Goal: Task Accomplishment & Management: Complete application form

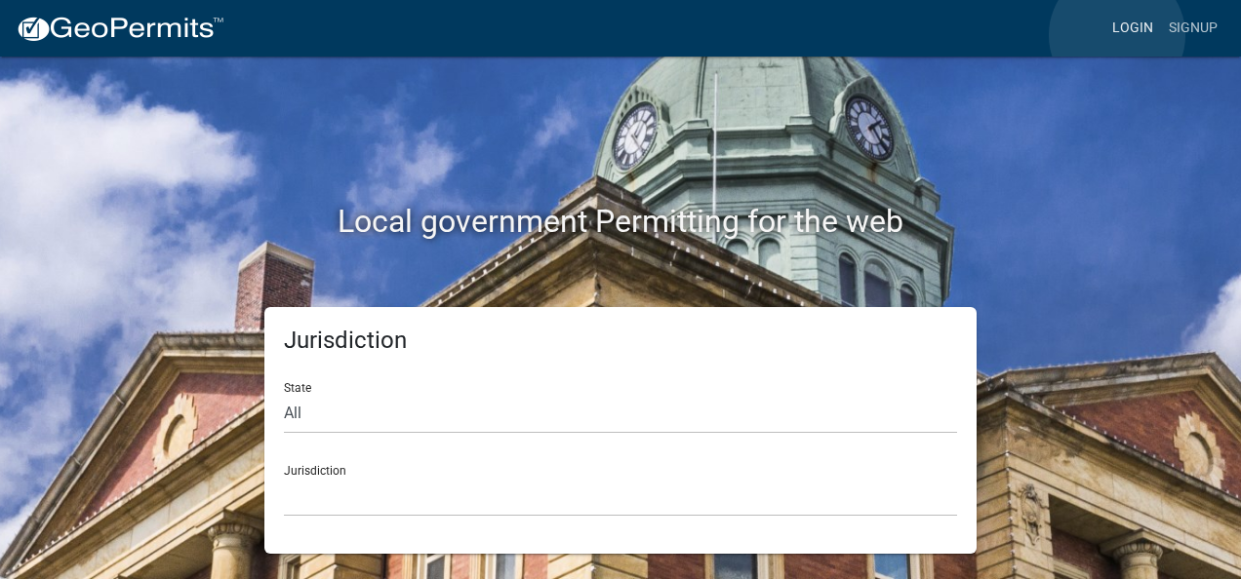
click at [1117, 35] on link "Login" at bounding box center [1132, 28] width 57 height 37
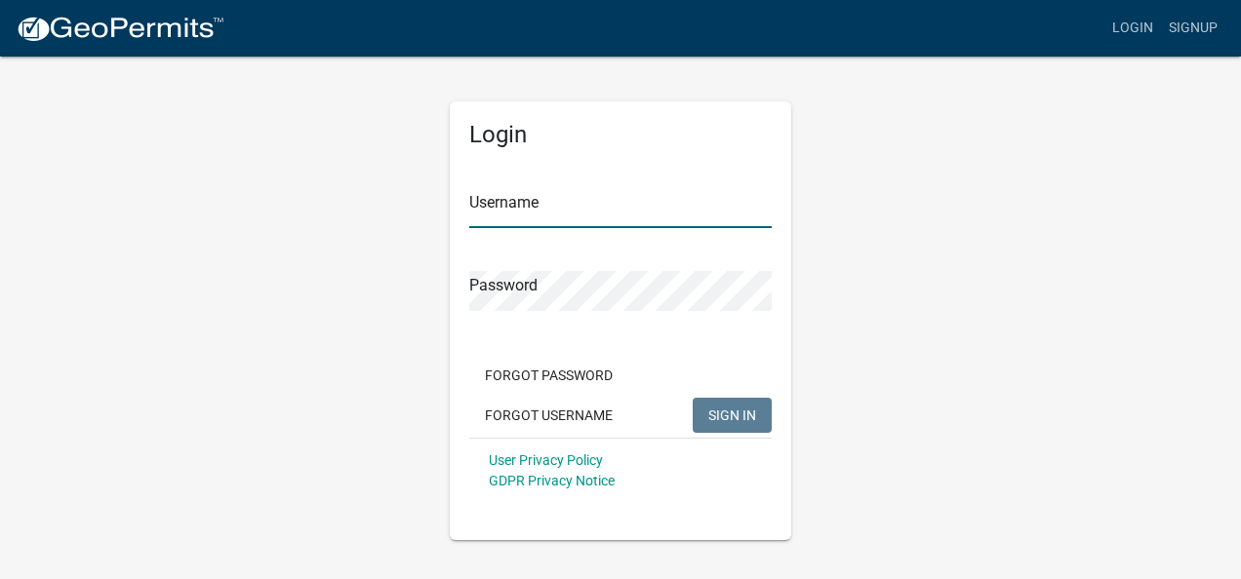
type input "ezfloplumbing2021"
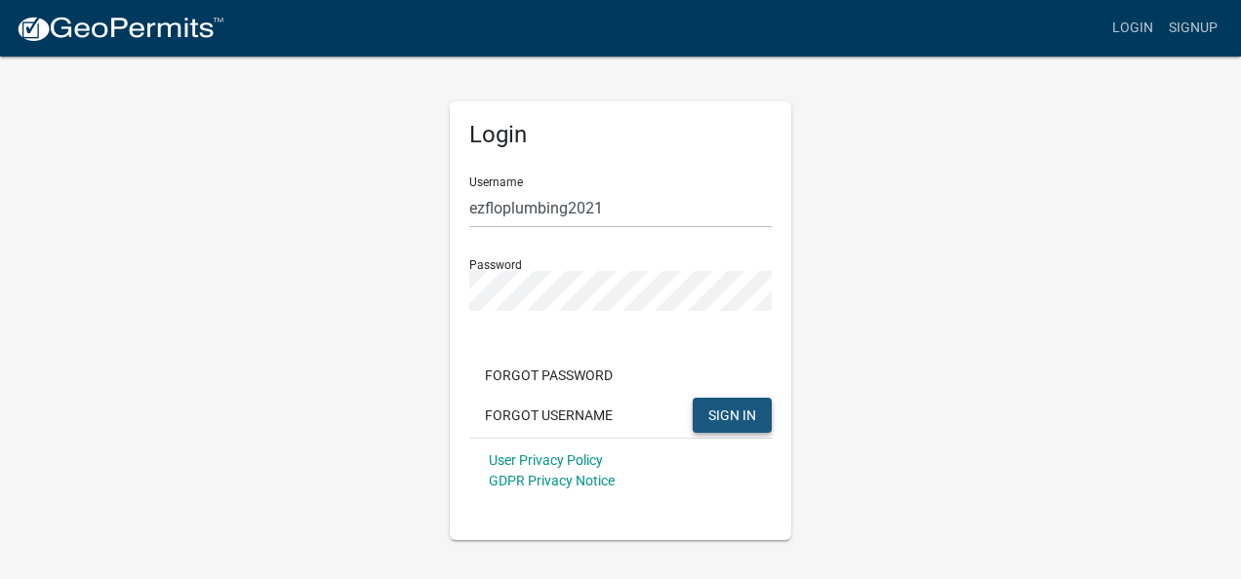
click at [741, 416] on span "SIGN IN" at bounding box center [732, 415] width 48 height 16
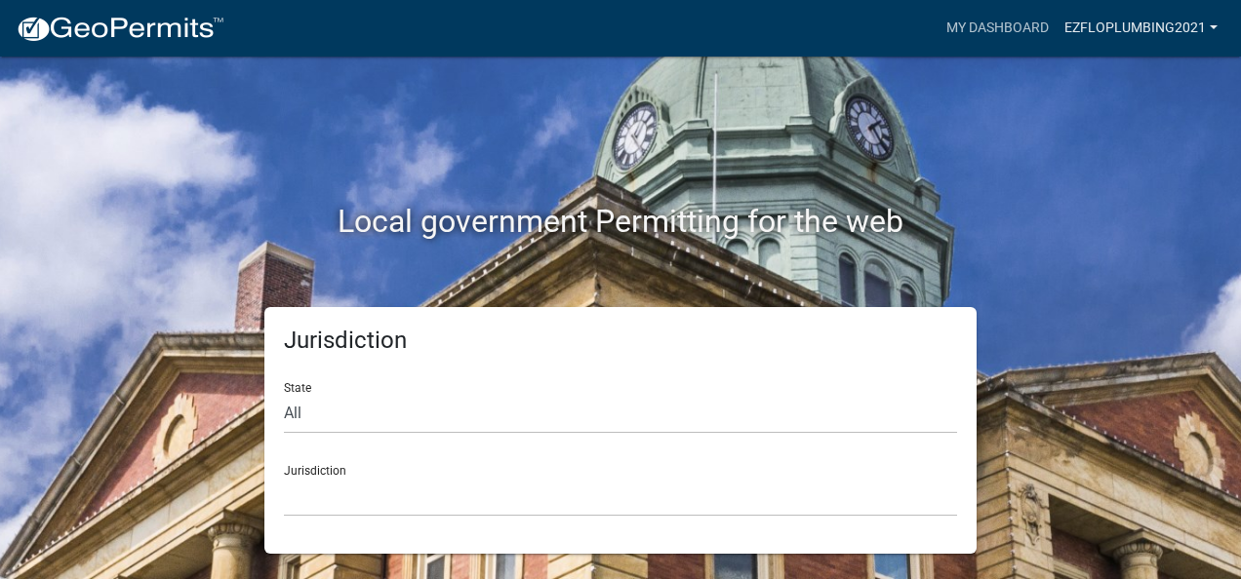
click at [1212, 20] on link "ezfloplumbing2021" at bounding box center [1140, 28] width 169 height 37
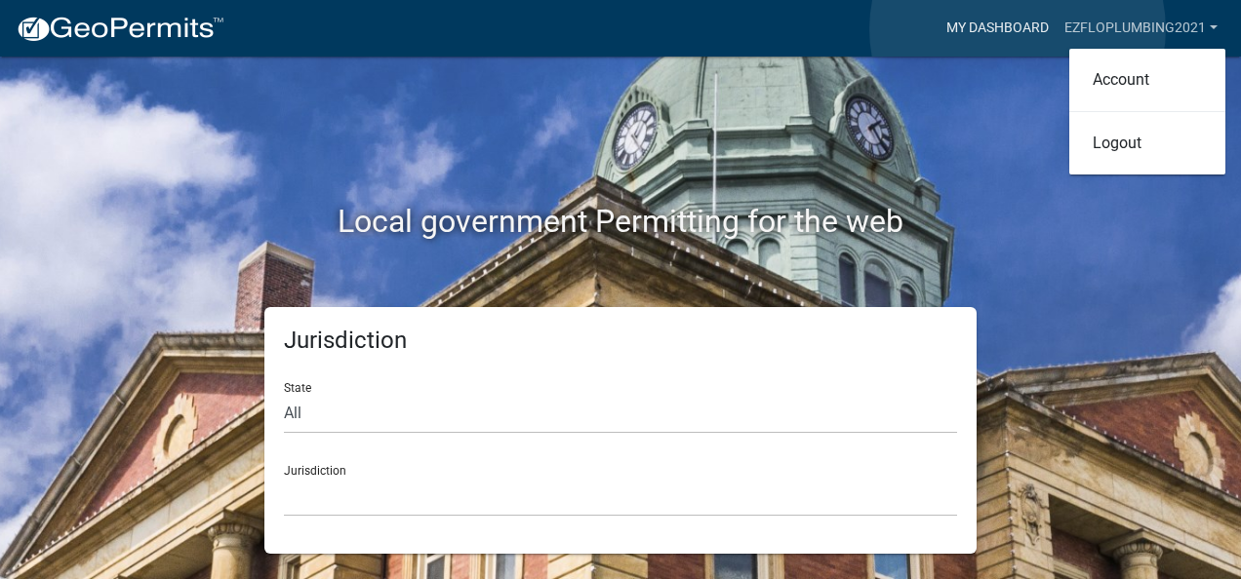
click at [1017, 29] on link "My Dashboard" at bounding box center [997, 28] width 118 height 37
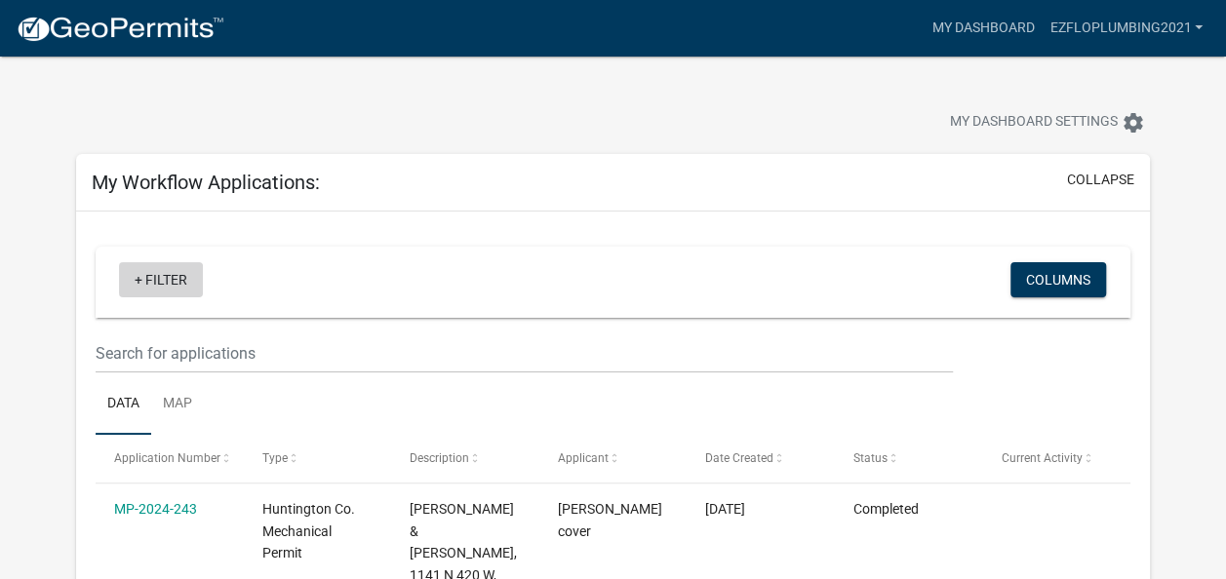
click at [138, 281] on link "+ Filter" at bounding box center [161, 279] width 84 height 35
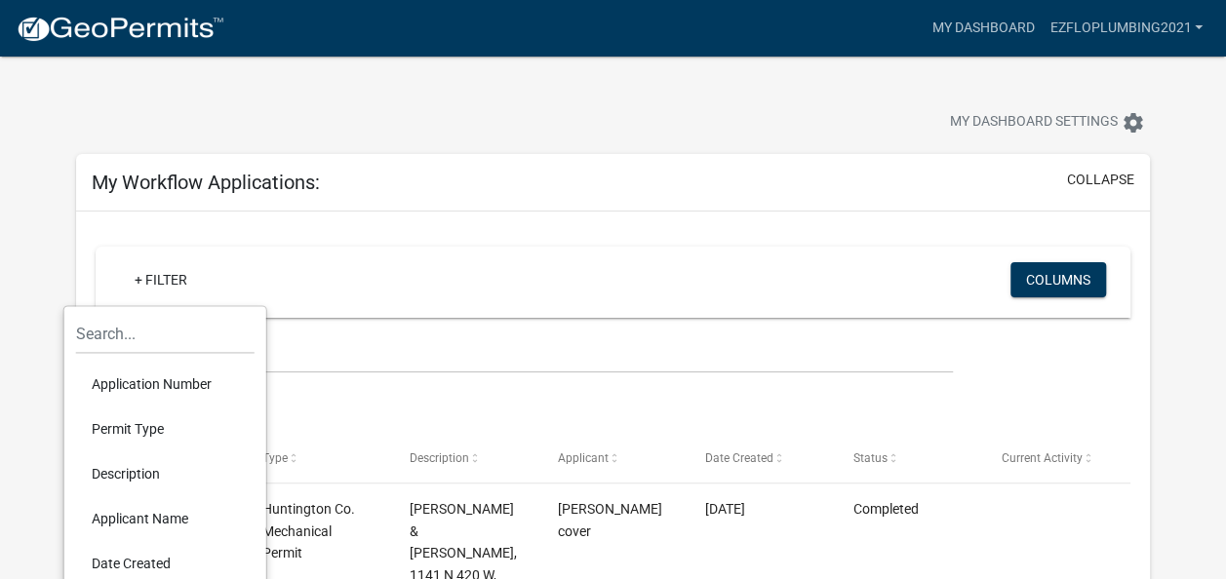
click at [619, 96] on div "My Dashboard Settings settings" at bounding box center [612, 102] width 1103 height 90
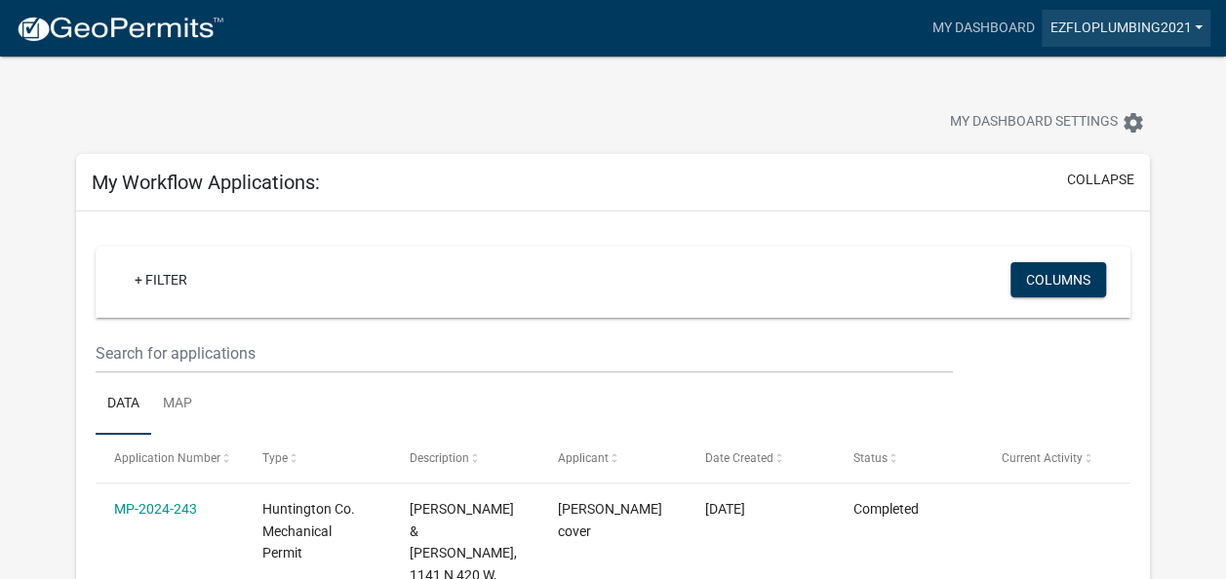
click at [1122, 32] on link "ezfloplumbing2021" at bounding box center [1126, 28] width 169 height 37
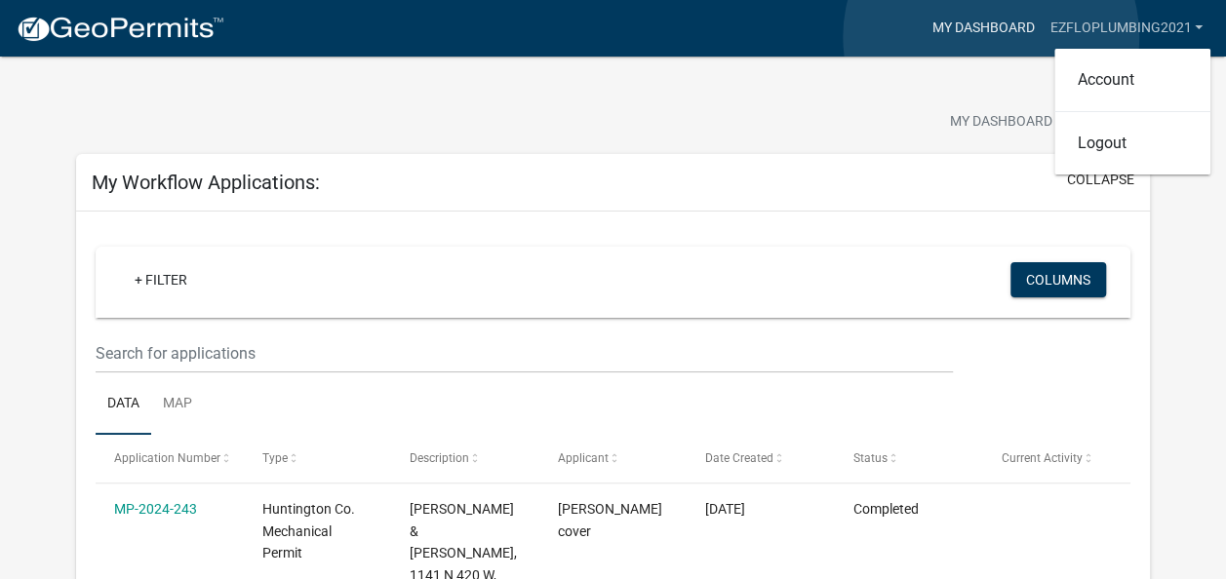
click at [991, 37] on link "My Dashboard" at bounding box center [983, 28] width 118 height 37
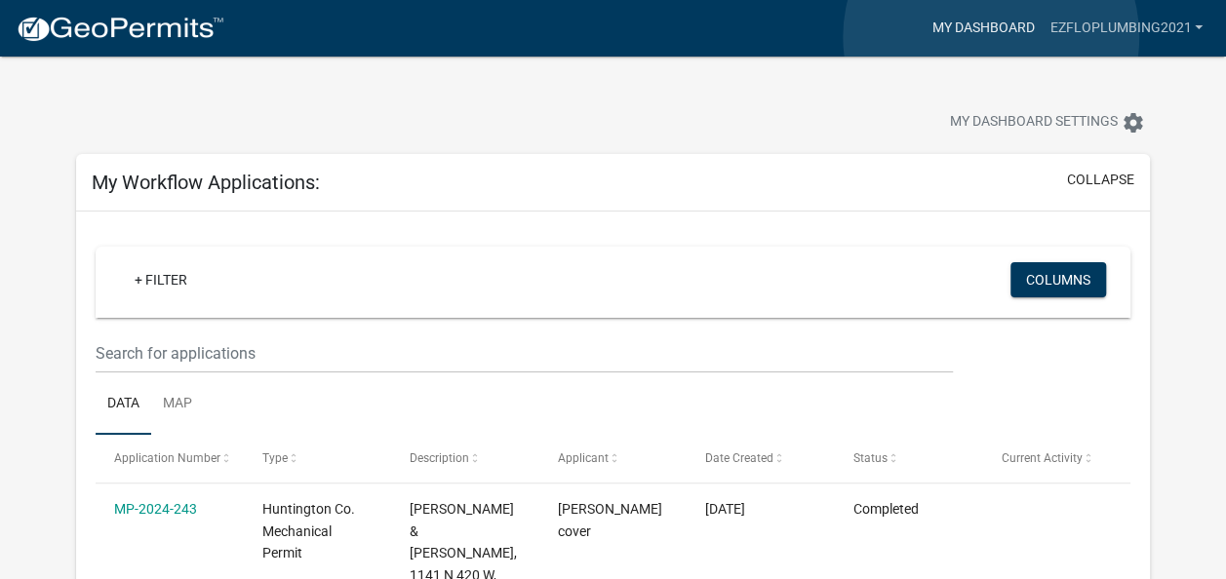
click at [991, 37] on link "My Dashboard" at bounding box center [983, 28] width 118 height 37
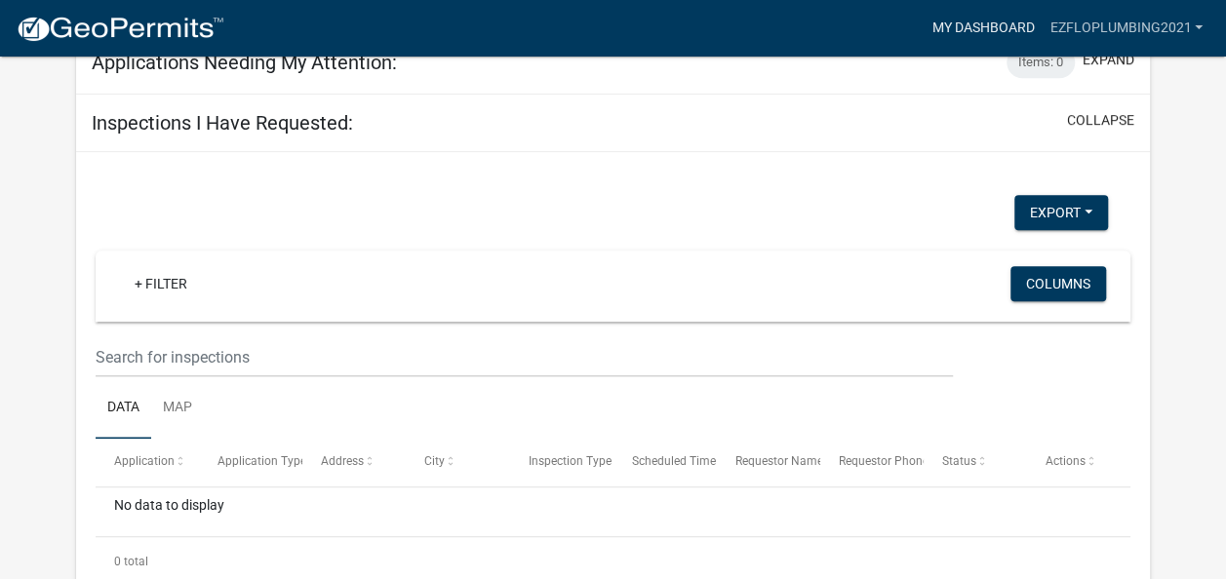
scroll to position [794, 0]
click at [1200, 27] on link "ezfloplumbing2021" at bounding box center [1126, 28] width 169 height 37
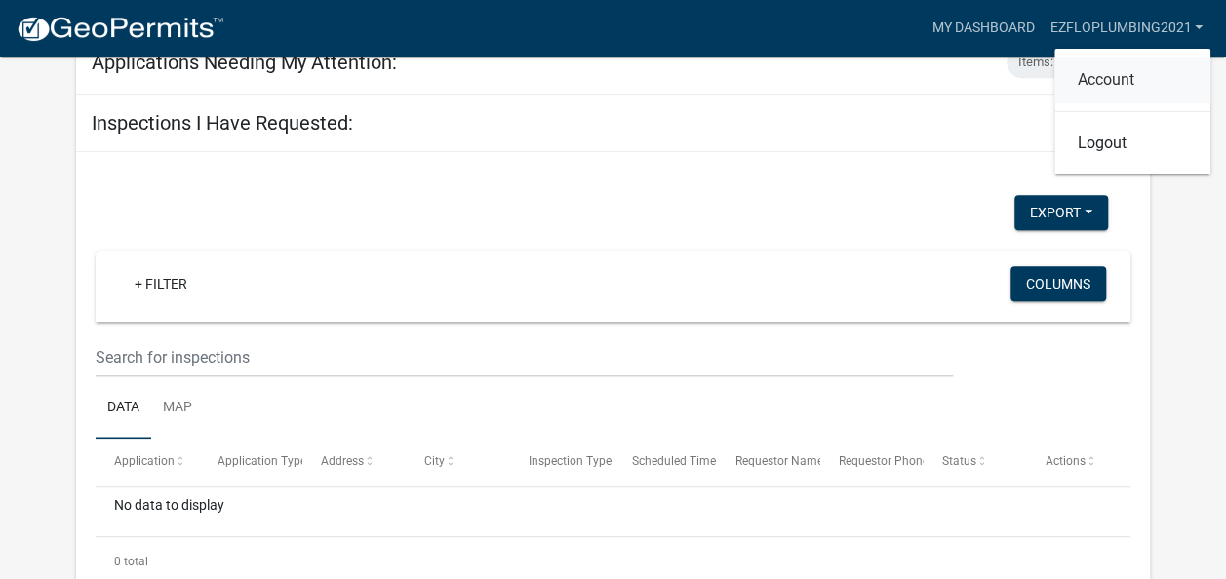
click at [1120, 90] on link "Account" at bounding box center [1132, 80] width 156 height 47
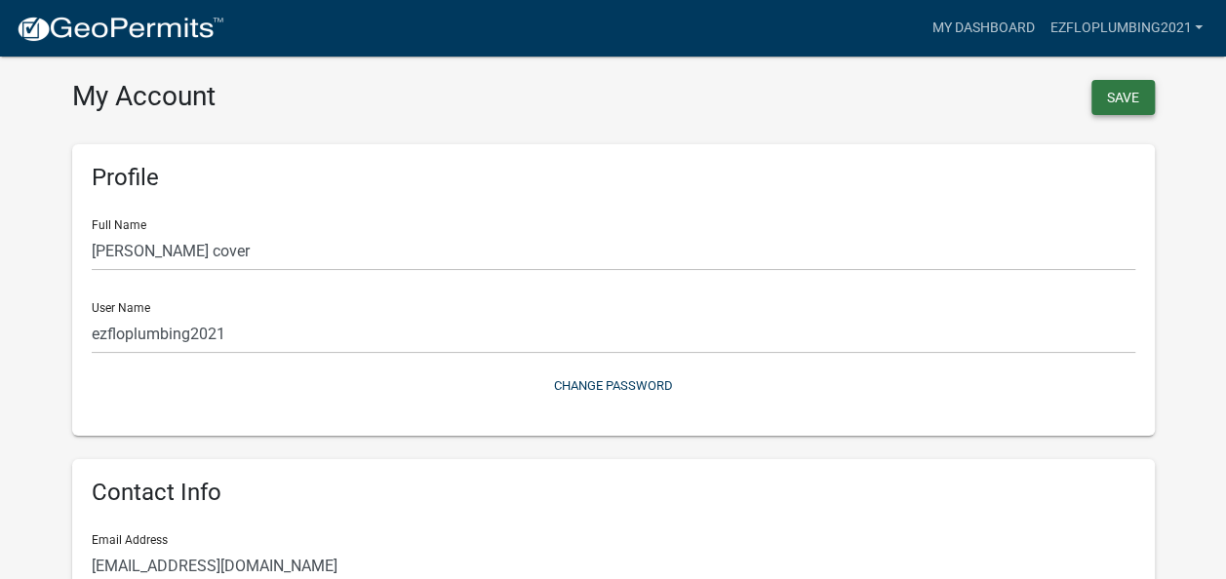
click at [1112, 95] on button "Save" at bounding box center [1122, 97] width 63 height 35
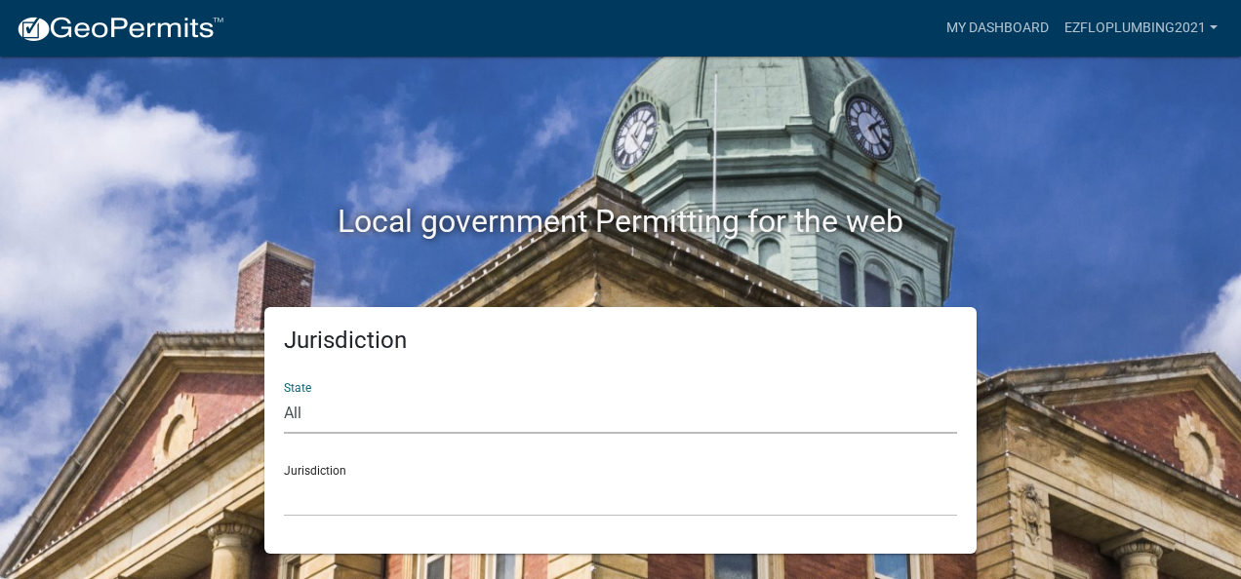
click at [297, 413] on select "All [US_STATE] [US_STATE] [US_STATE] [US_STATE] [US_STATE] [US_STATE] [US_STATE…" at bounding box center [620, 414] width 673 height 40
select select "[US_STATE]"
click at [284, 394] on select "All [US_STATE] [US_STATE] [US_STATE] [US_STATE] [US_STATE] [US_STATE] [US_STATE…" at bounding box center [620, 414] width 673 height 40
click at [311, 482] on select "City of [GEOGRAPHIC_DATA], [US_STATE] City of [GEOGRAPHIC_DATA], [US_STATE] Cit…" at bounding box center [620, 497] width 673 height 40
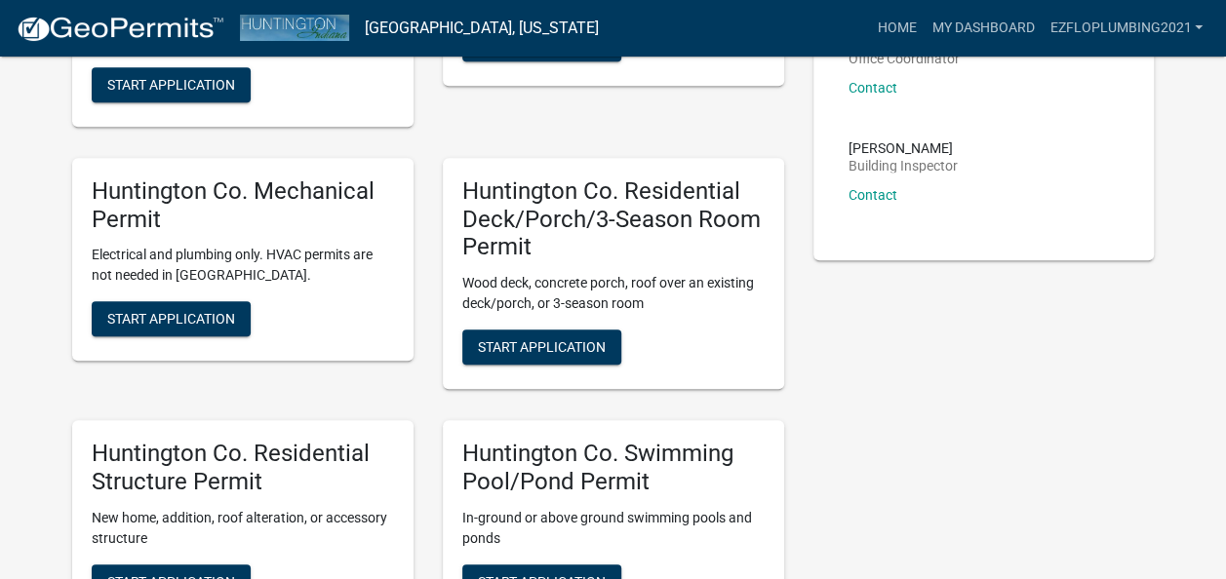
scroll to position [402, 0]
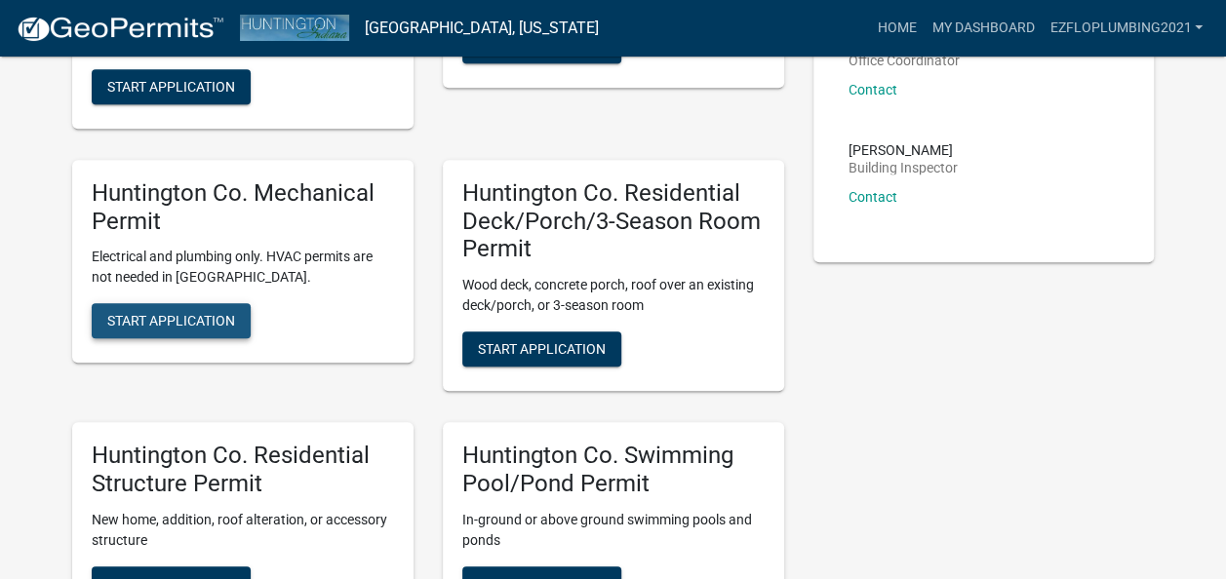
click at [158, 318] on span "Start Application" at bounding box center [171, 321] width 128 height 16
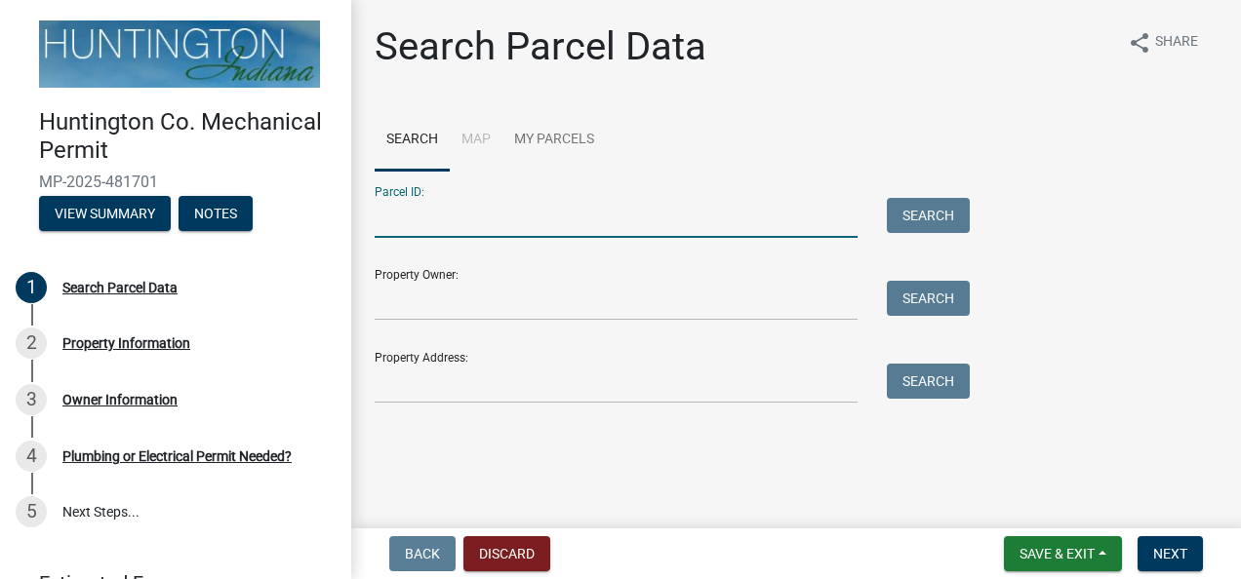
click at [435, 222] on input "Parcel ID:" at bounding box center [616, 218] width 483 height 40
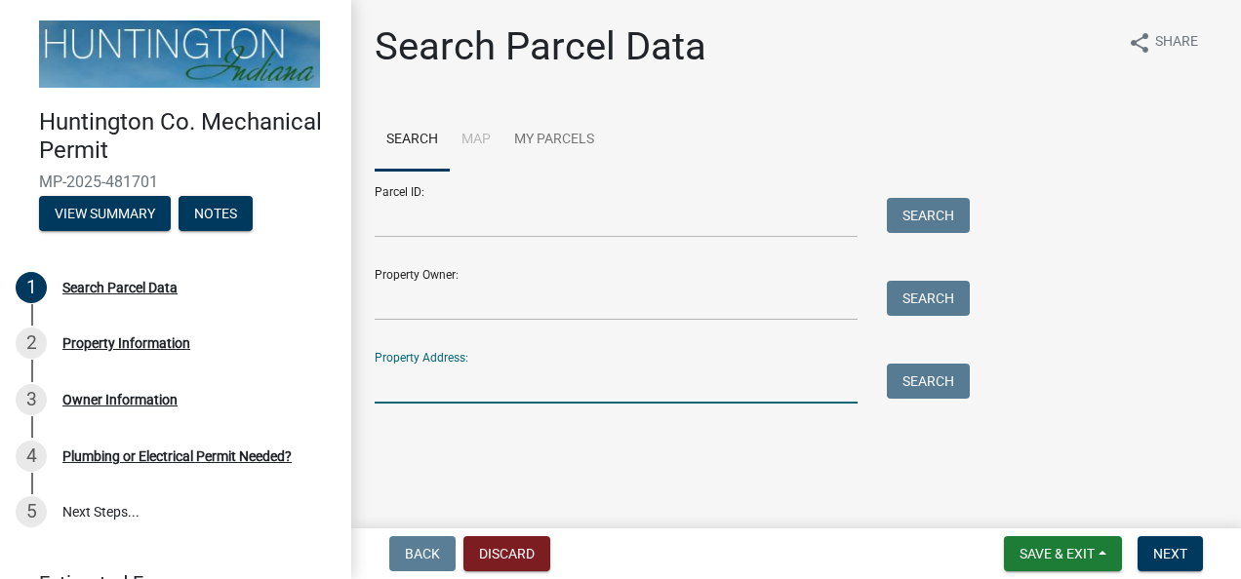
click at [398, 400] on input "Property Address:" at bounding box center [616, 384] width 483 height 40
type input "9074 N. 300 East"
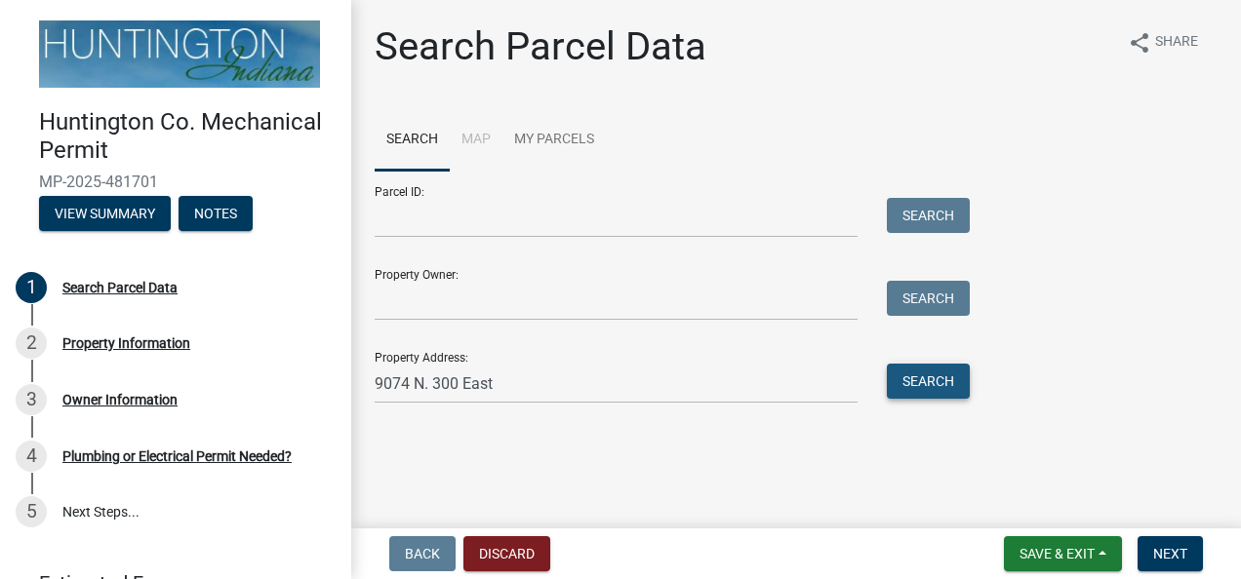
click at [917, 378] on button "Search" at bounding box center [928, 381] width 83 height 35
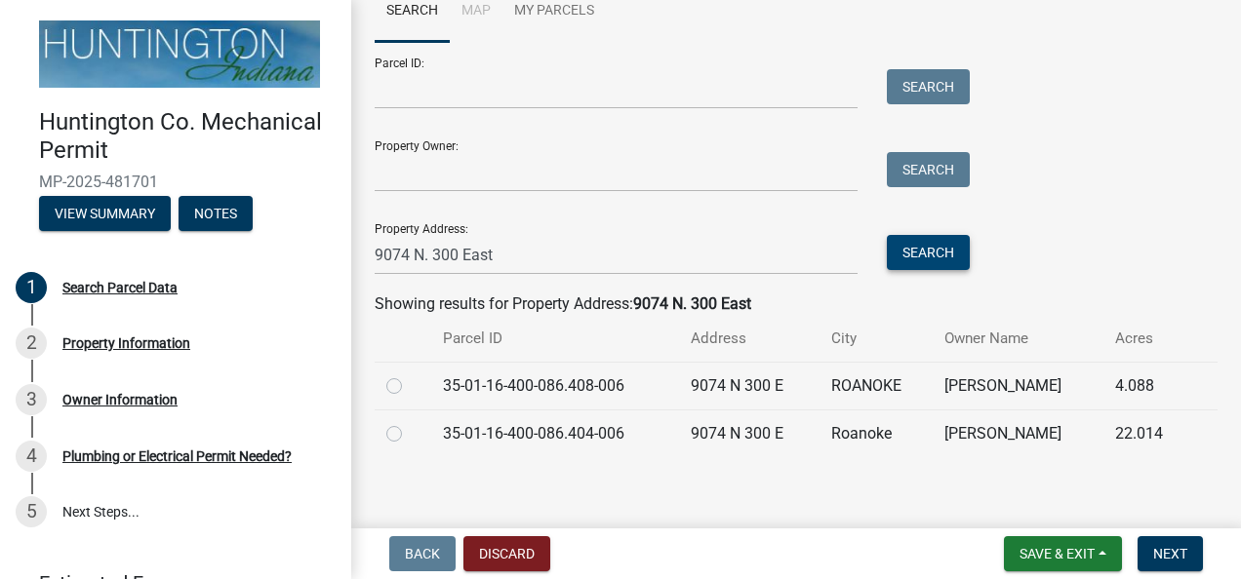
scroll to position [140, 0]
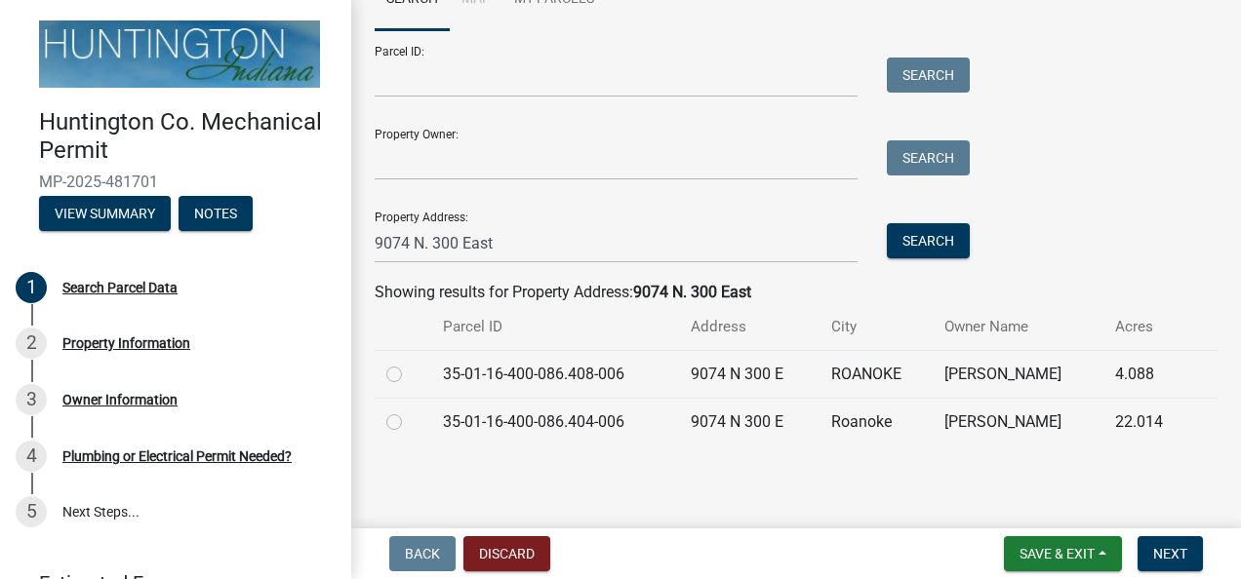
click at [410, 363] on label at bounding box center [410, 363] width 0 height 0
click at [410, 373] on input "radio" at bounding box center [416, 369] width 13 height 13
radio input "true"
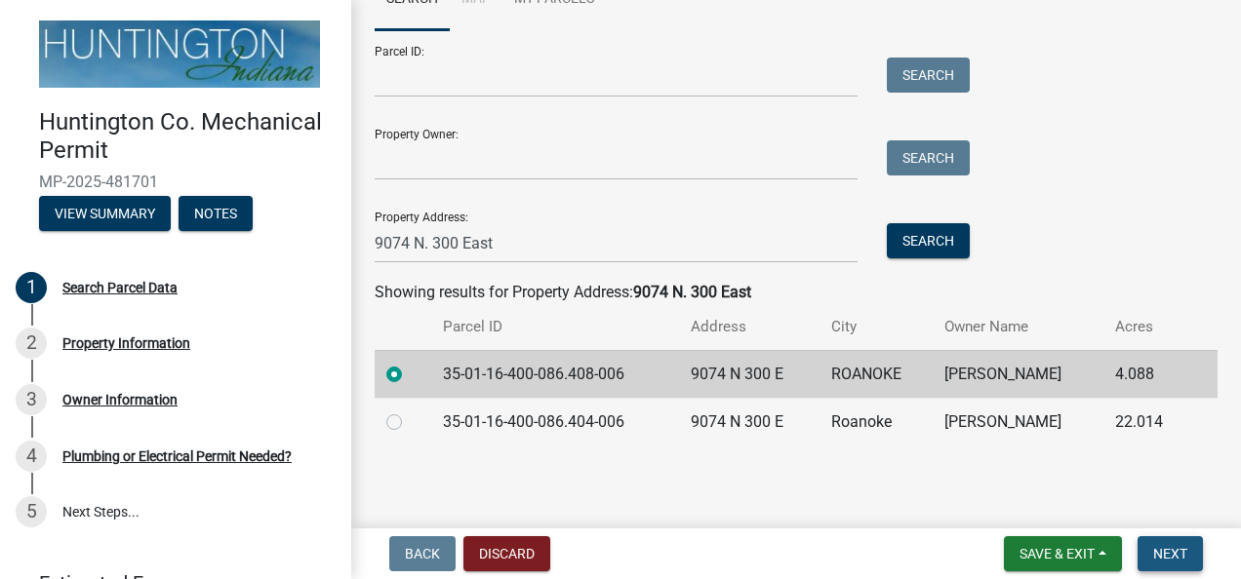
click at [1163, 564] on button "Next" at bounding box center [1169, 553] width 65 height 35
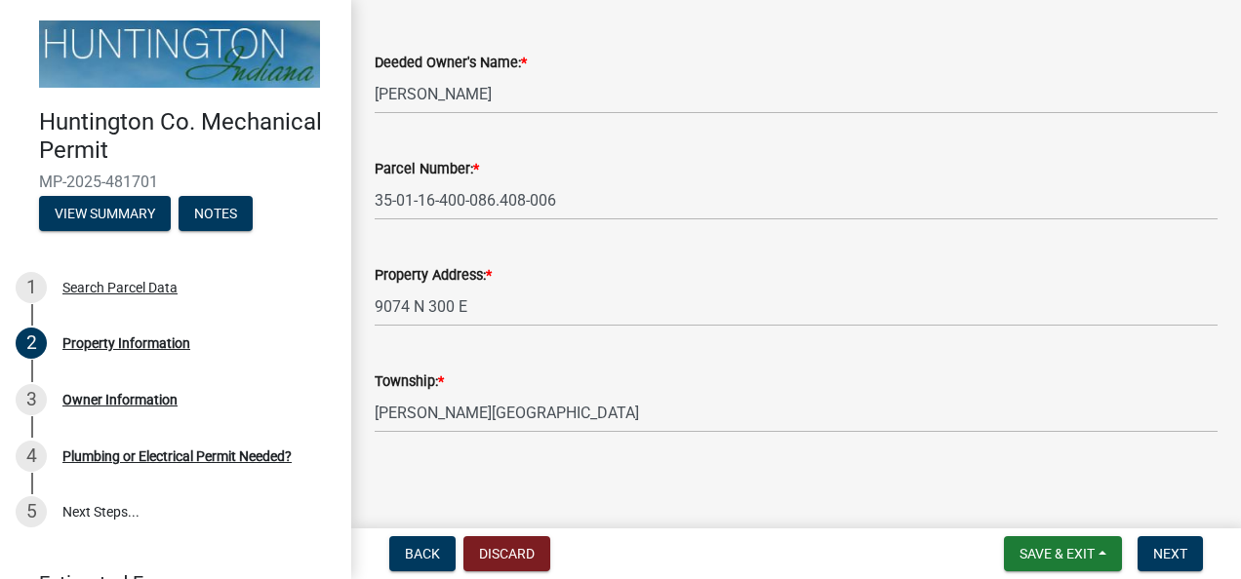
scroll to position [121, 0]
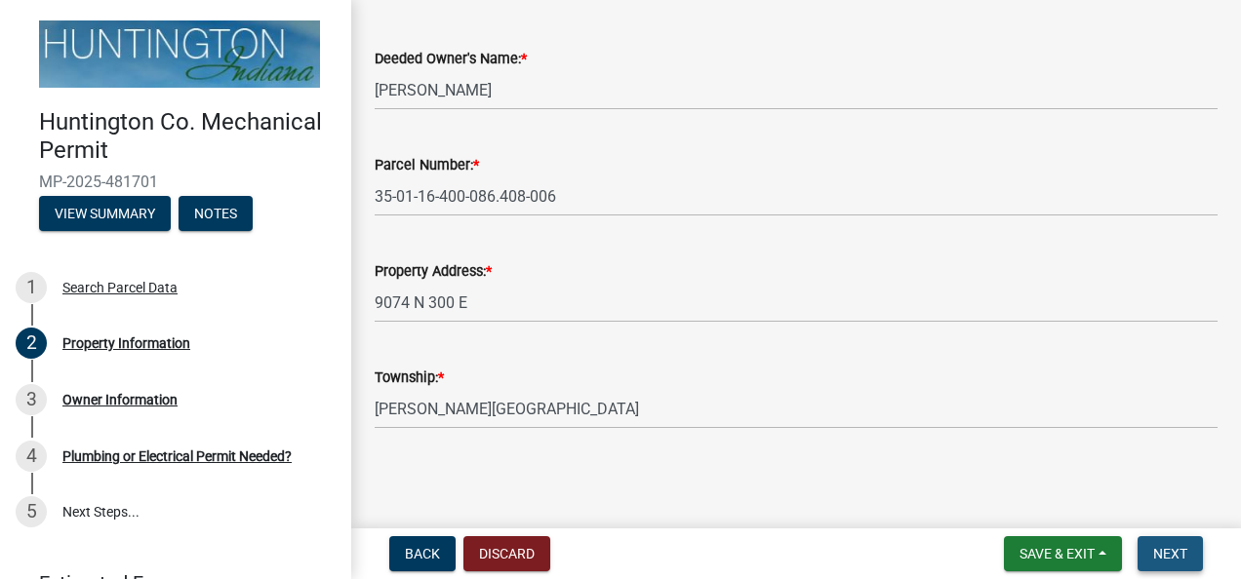
click at [1169, 550] on span "Next" at bounding box center [1170, 554] width 34 height 16
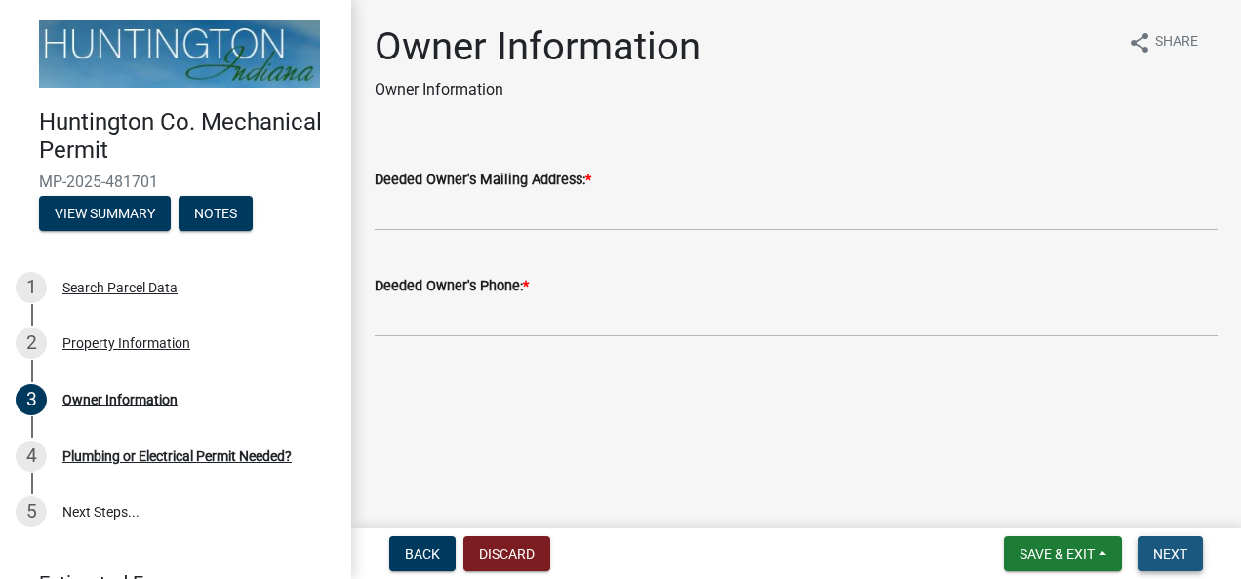
click at [1169, 550] on span "Next" at bounding box center [1170, 554] width 34 height 16
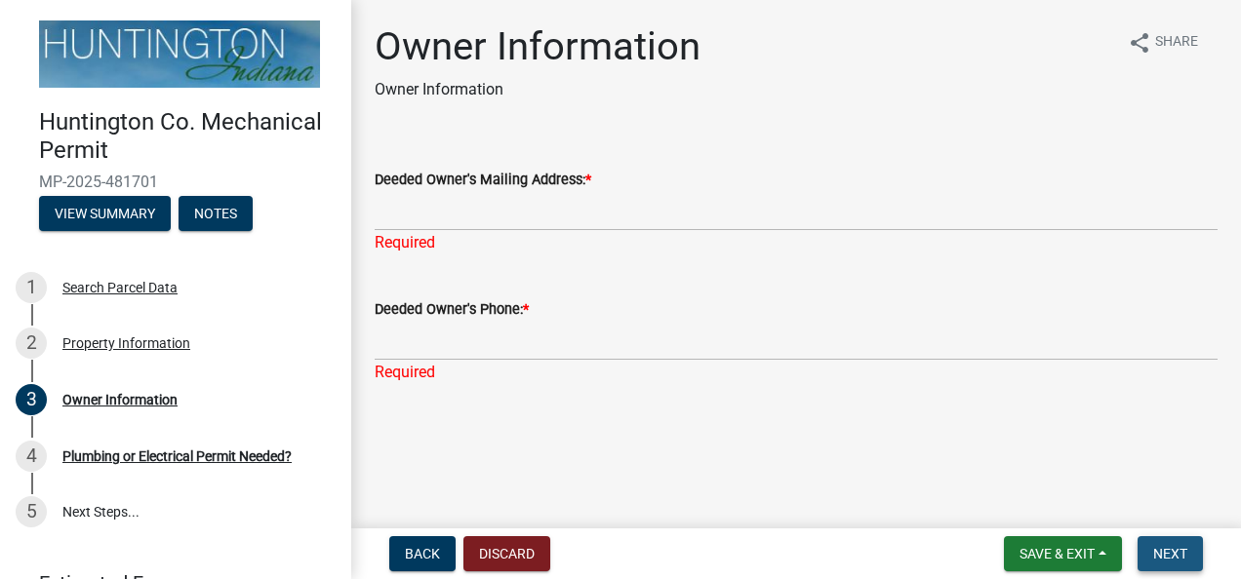
click at [1167, 548] on span "Next" at bounding box center [1170, 554] width 34 height 16
click at [160, 459] on div "Plumbing or Electrical Permit Needed?" at bounding box center [176, 457] width 229 height 14
drag, startPoint x: 160, startPoint y: 459, endPoint x: 196, endPoint y: 490, distance: 47.1
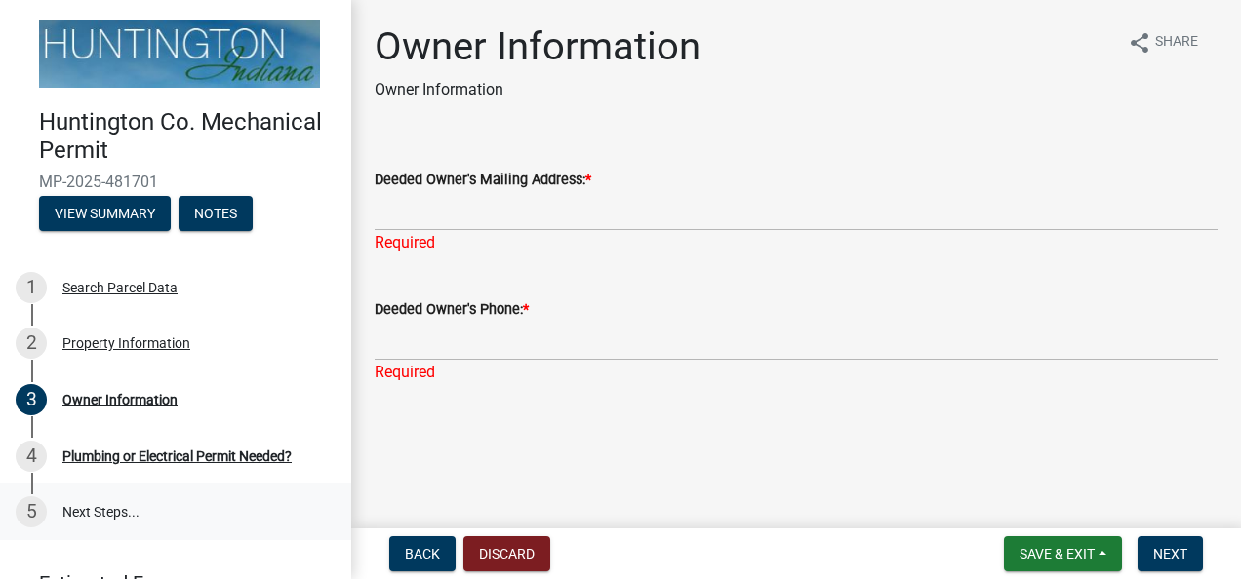
click at [196, 490] on link "5 Next Steps..." at bounding box center [175, 512] width 351 height 57
click at [435, 546] on span "Back" at bounding box center [422, 554] width 35 height 16
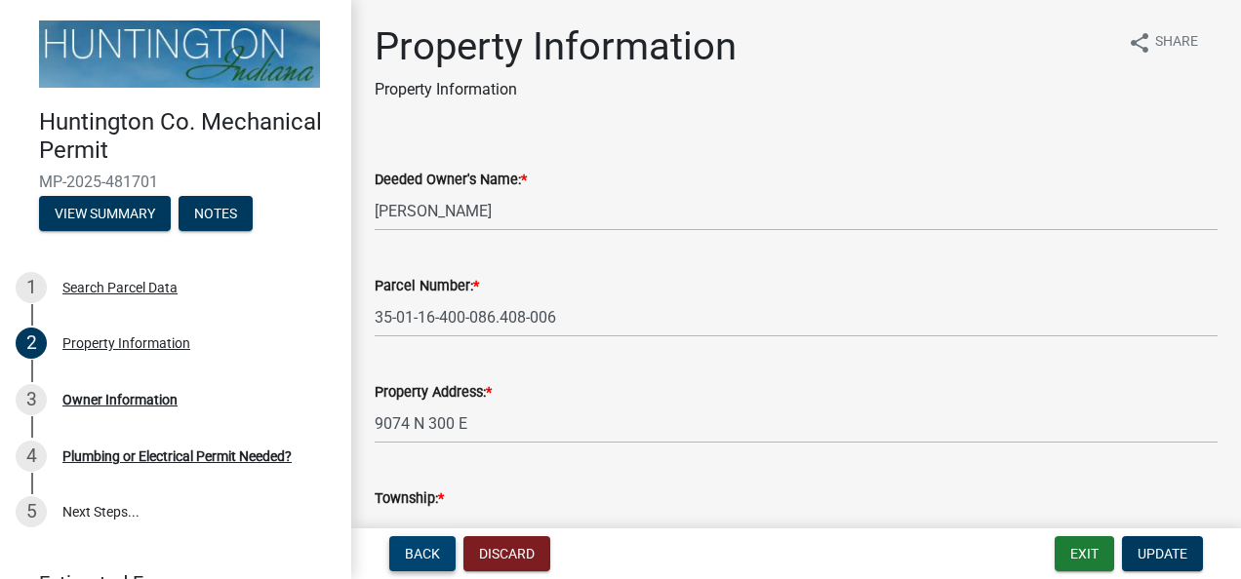
click at [435, 546] on span "Back" at bounding box center [422, 554] width 35 height 16
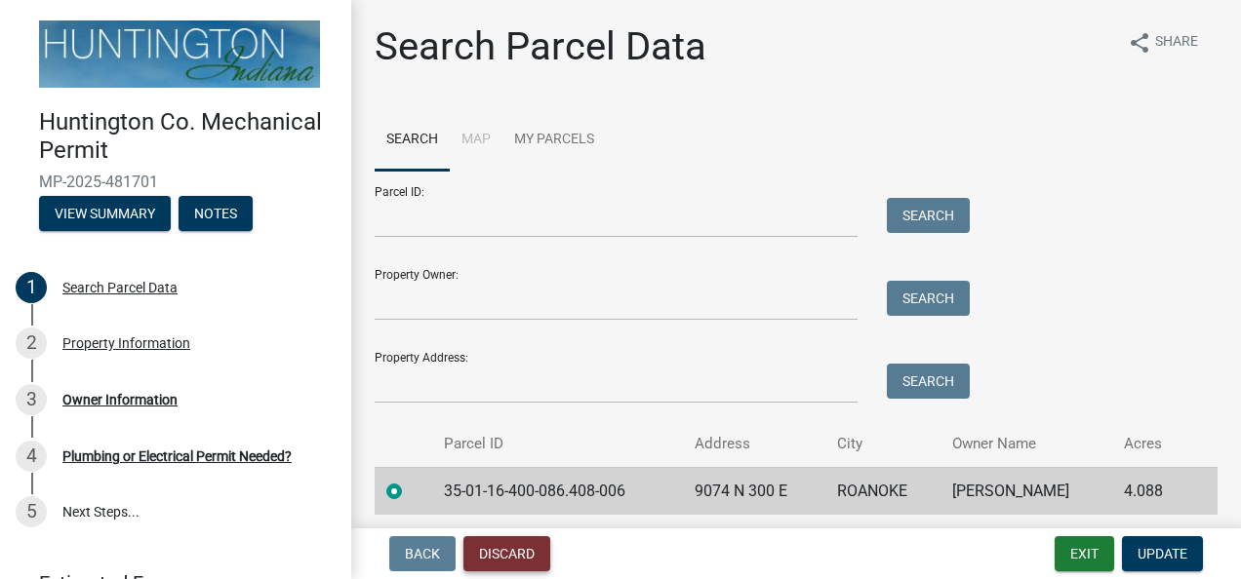
click at [505, 560] on button "Discard" at bounding box center [506, 553] width 87 height 35
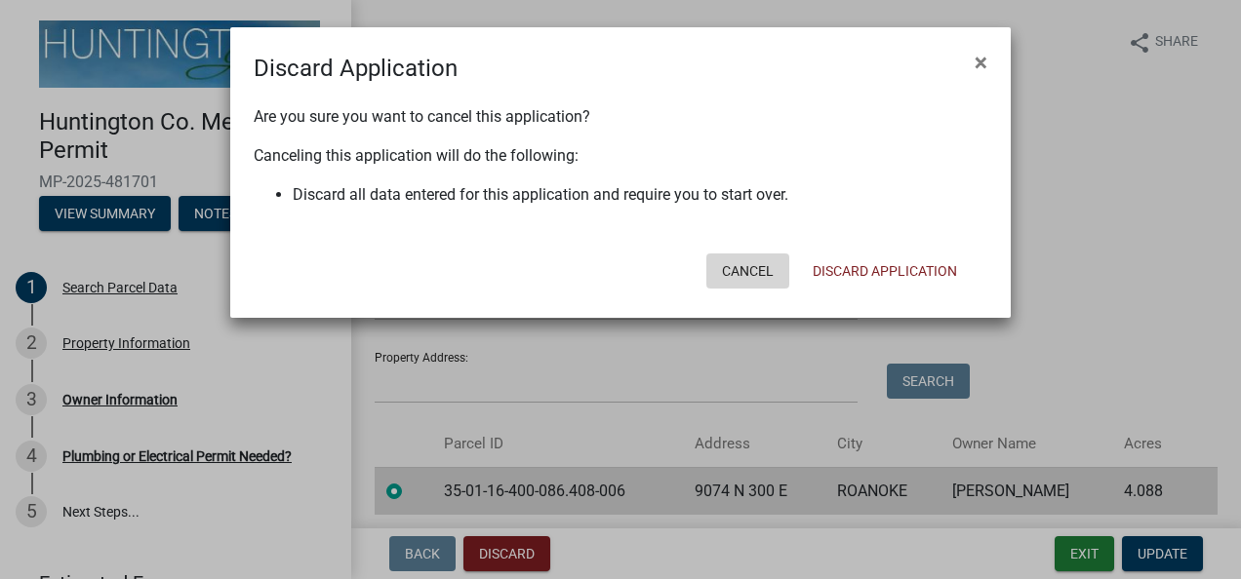
click at [739, 270] on button "Cancel" at bounding box center [747, 271] width 83 height 35
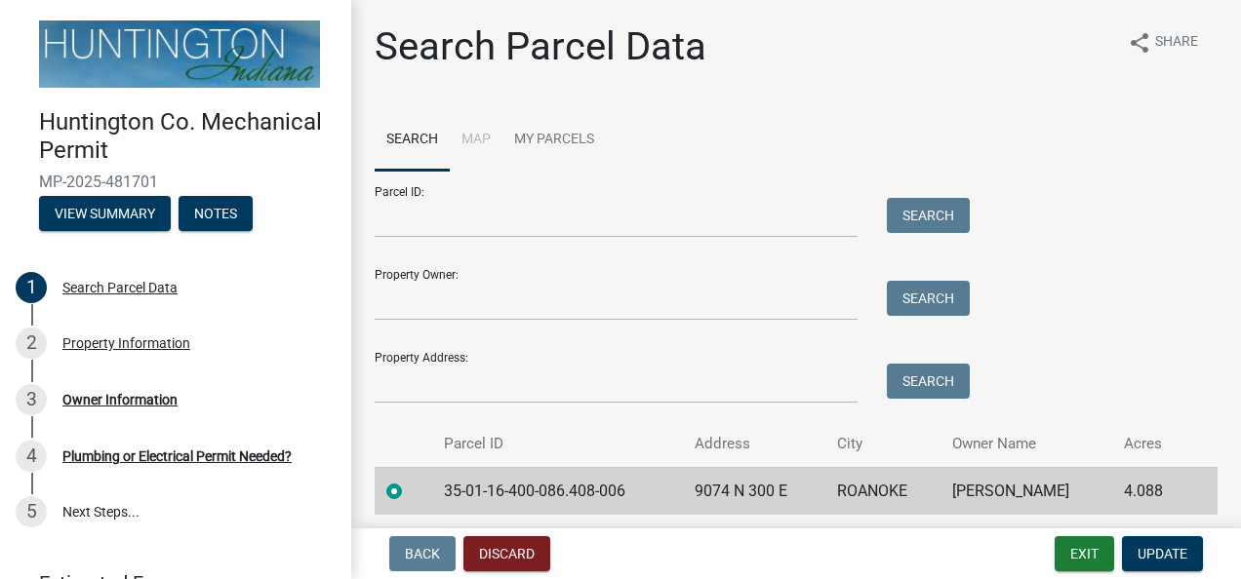
click at [410, 480] on label at bounding box center [410, 480] width 0 height 0
click at [410, 492] on input "radio" at bounding box center [416, 486] width 13 height 13
click at [1159, 558] on span "Update" at bounding box center [1162, 554] width 50 height 16
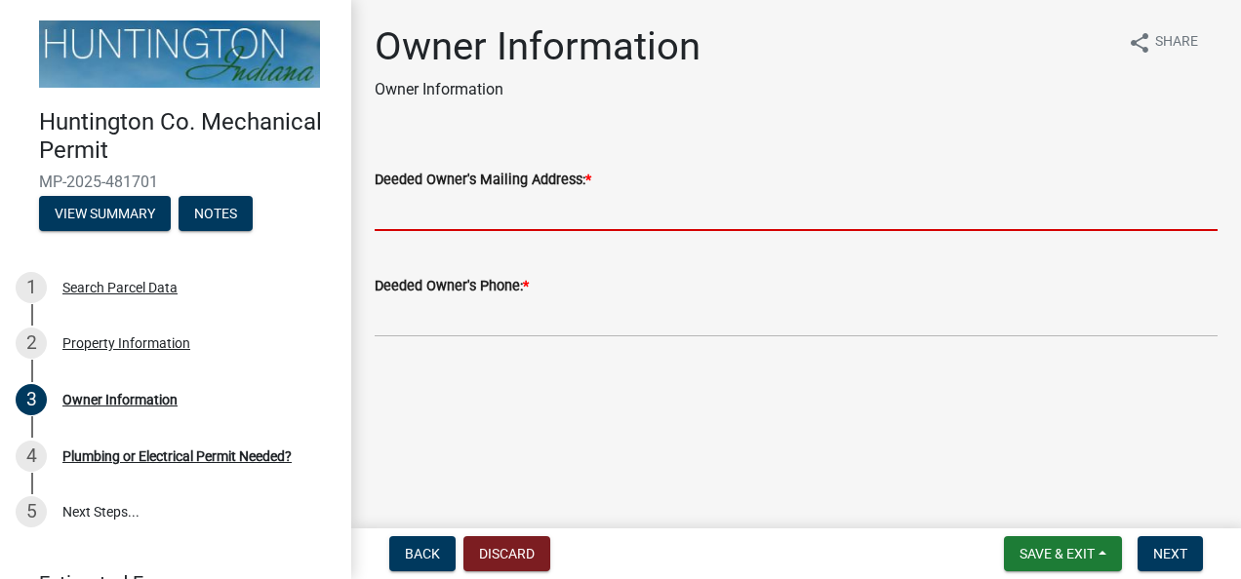
click at [622, 212] on input "Deeded Owner's Mailing Address: *" at bounding box center [796, 211] width 843 height 40
type input "[STREET_ADDRESS][US_STATE]"
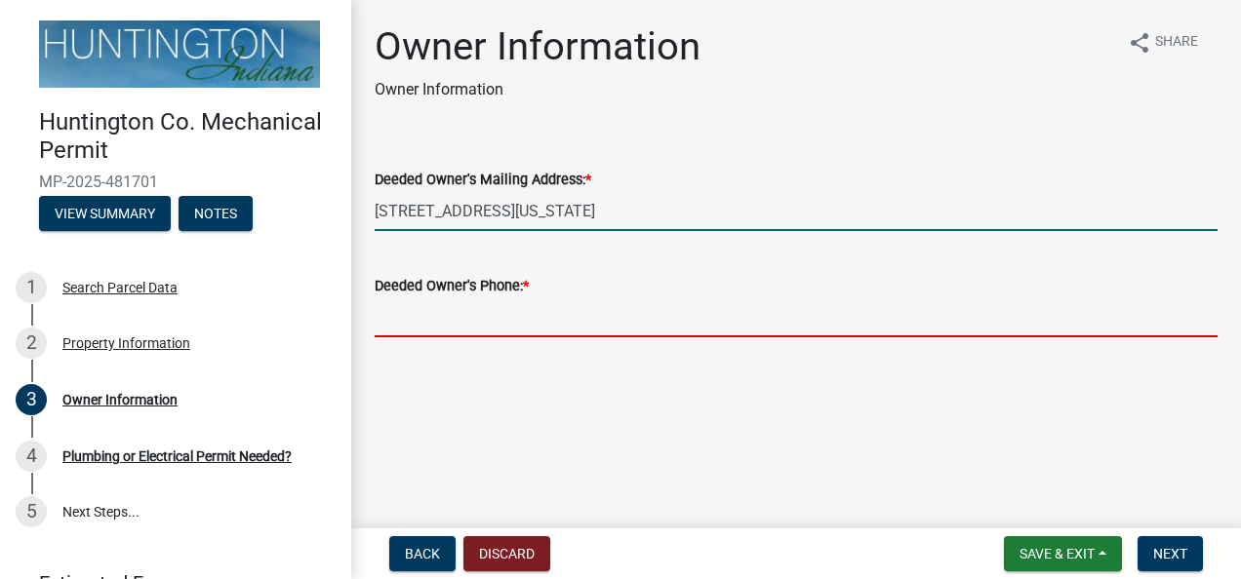
type input "[PHONE_NUMBER]"
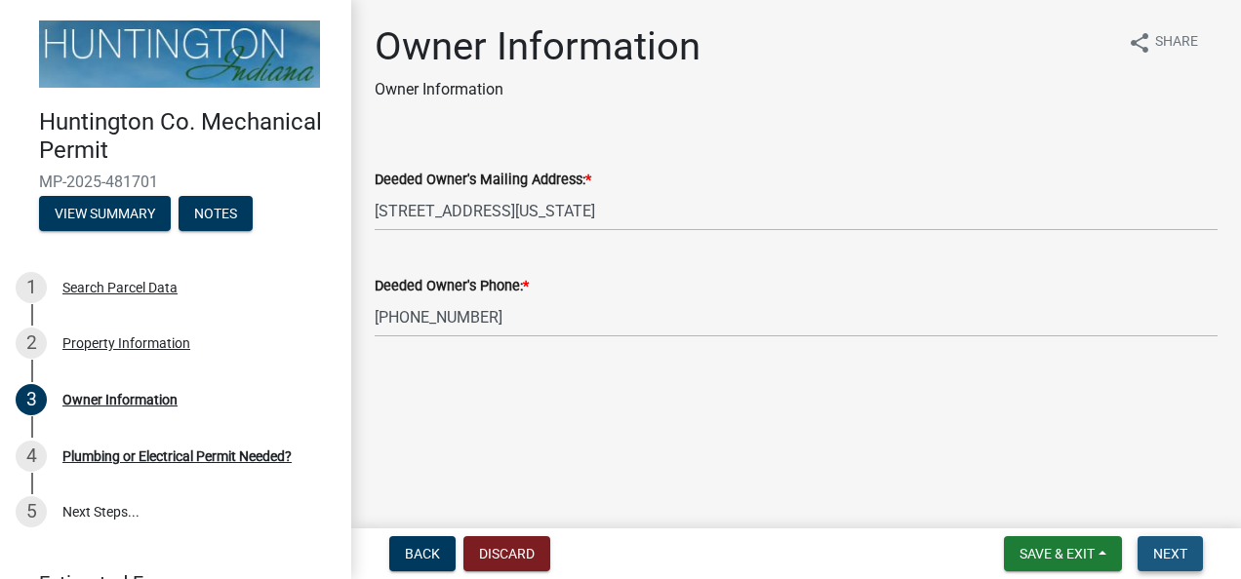
click at [1157, 552] on span "Next" at bounding box center [1170, 554] width 34 height 16
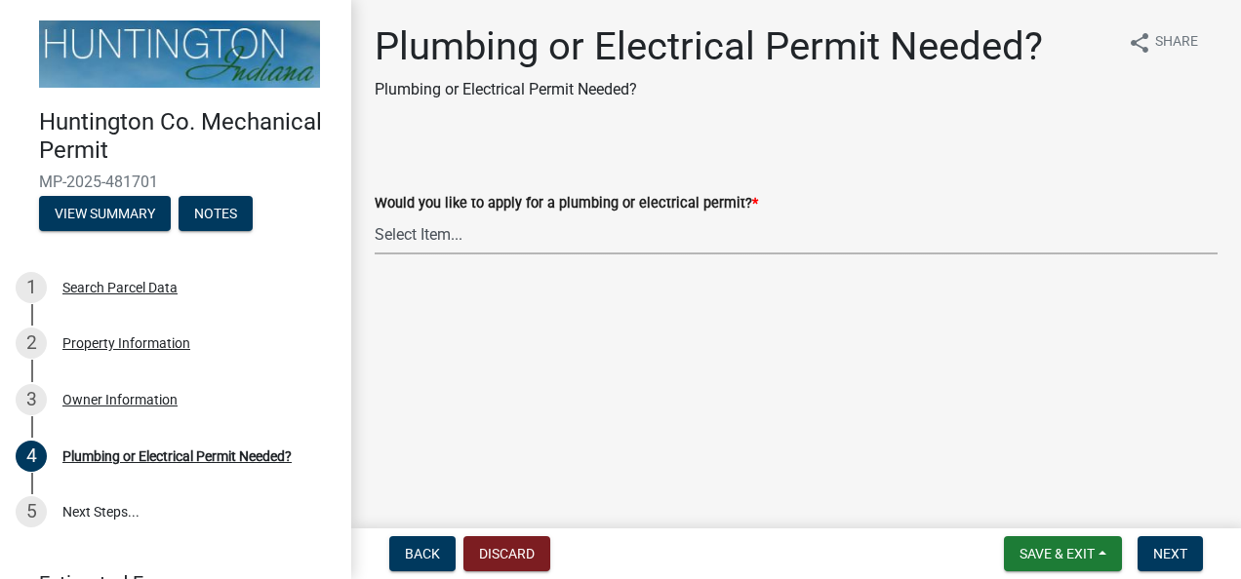
click at [445, 234] on select "Select Item... plumbing electrical" at bounding box center [796, 235] width 843 height 40
click at [375, 215] on select "Select Item... plumbing electrical" at bounding box center [796, 235] width 843 height 40
select select "1b1ab0c1-eb36-4ed4-85d2-a311fbae4f76"
click at [1166, 546] on span "Next" at bounding box center [1170, 554] width 34 height 16
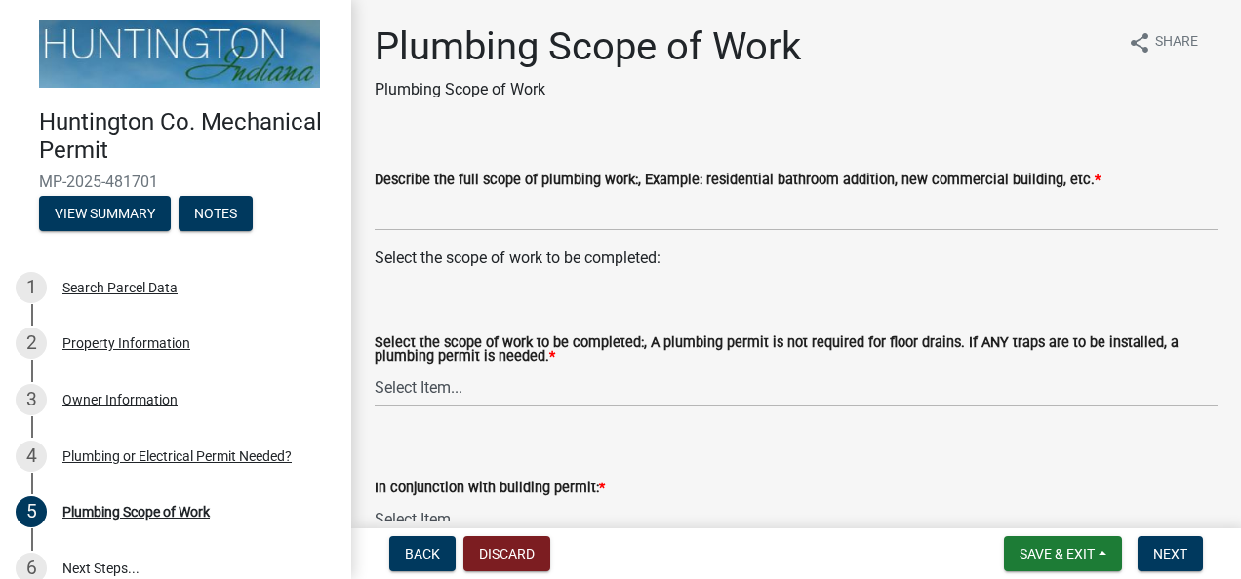
click at [566, 257] on div "Select the scope of work to be completed:" at bounding box center [796, 258] width 843 height 23
click at [612, 272] on wm-data-entity-input "Select the scope of work to be completed:" at bounding box center [796, 266] width 843 height 39
click at [660, 256] on div "Select the scope of work to be completed:" at bounding box center [796, 258] width 843 height 23
click at [605, 263] on div "Select the scope of work to be completed:" at bounding box center [796, 258] width 843 height 23
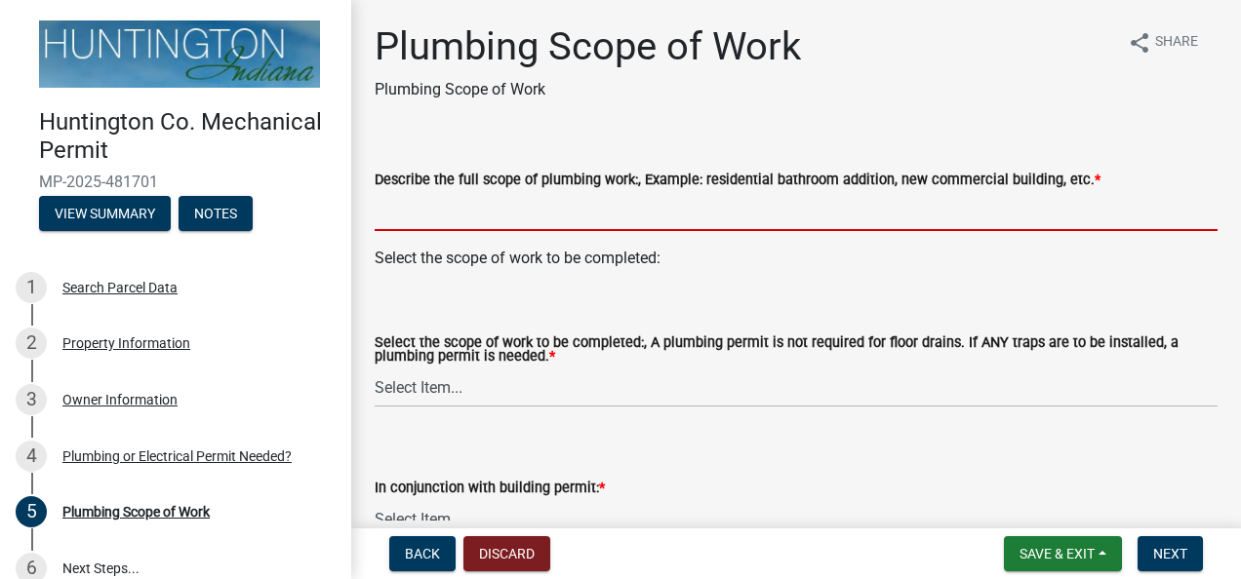
click at [488, 215] on input "Describe the full scope of plumbing work:, Example: residential bathroom additi…" at bounding box center [796, 211] width 843 height 40
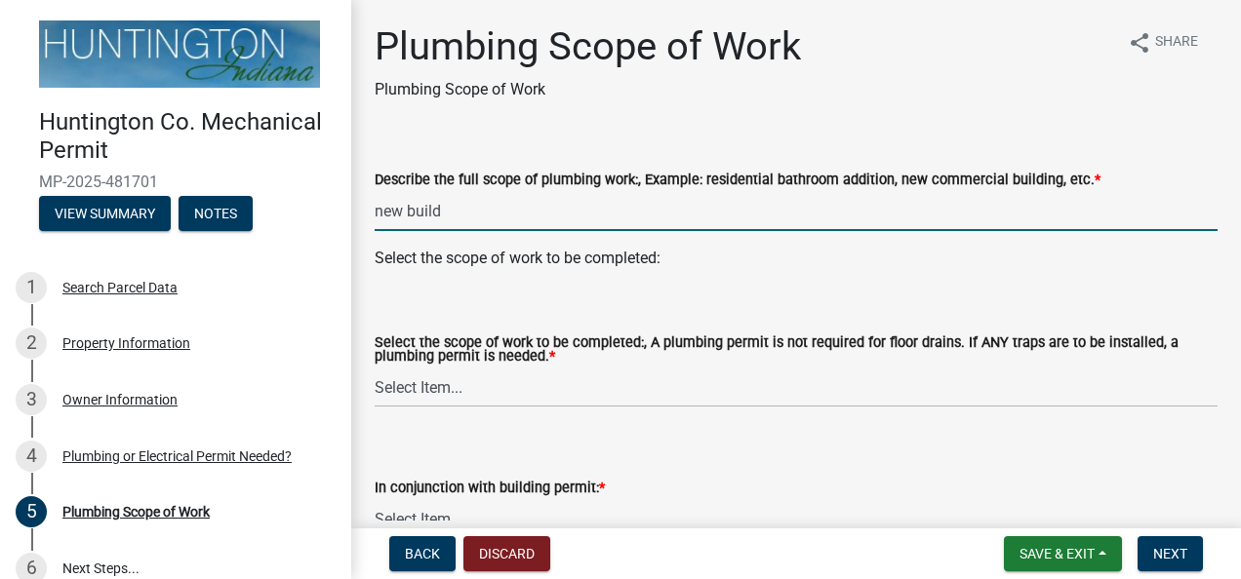
type input "new build"
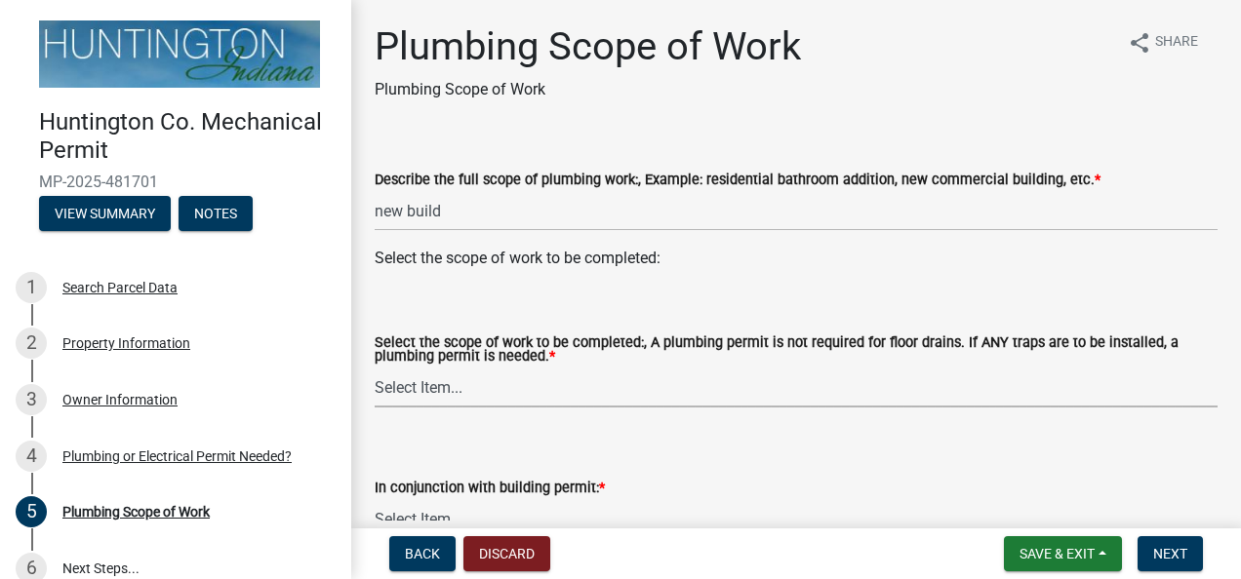
click at [431, 385] on select "Select Item... New Single-Family Dwelling New Two-Family Dwelling New Multi-Fam…" at bounding box center [796, 388] width 843 height 40
click at [375, 369] on select "Select Item... New Single-Family Dwelling New Two-Family Dwelling New Multi-Fam…" at bounding box center [796, 388] width 843 height 40
select select "5cb8d3c1-d748-406b-be1a-05abe1aa32c3"
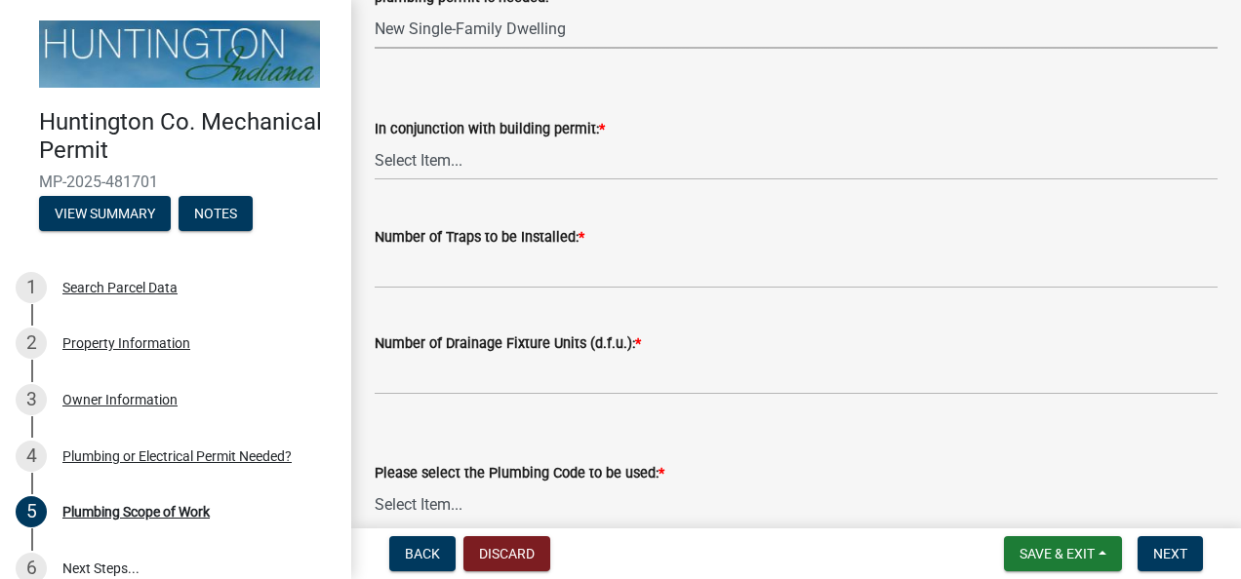
scroll to position [376, 0]
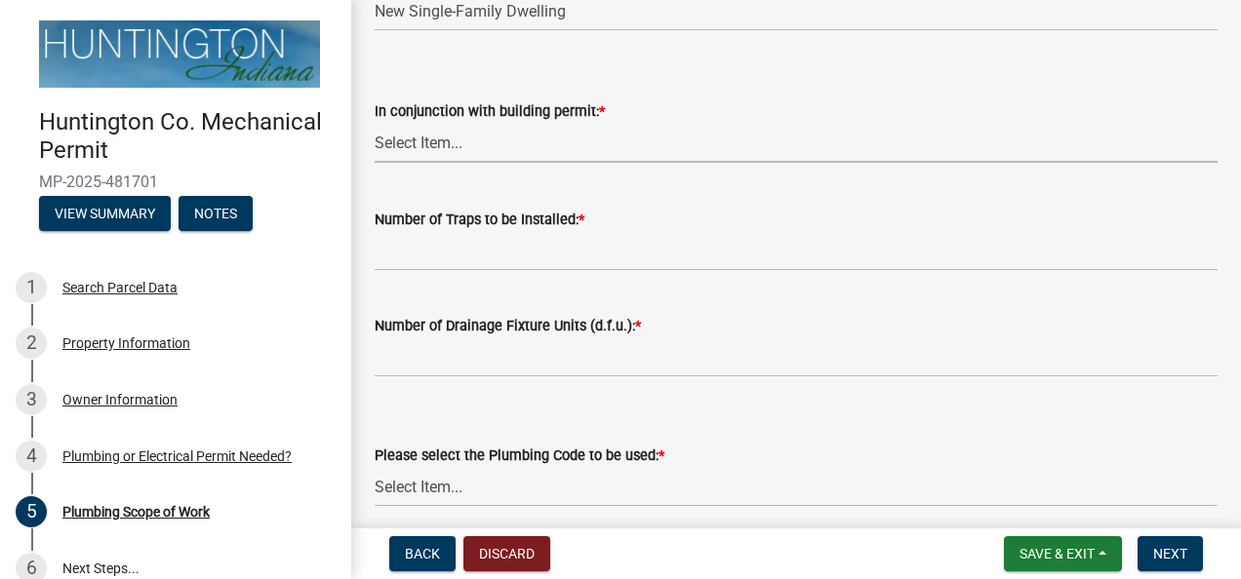
click at [443, 143] on select "Select Item... Yes No" at bounding box center [796, 143] width 843 height 40
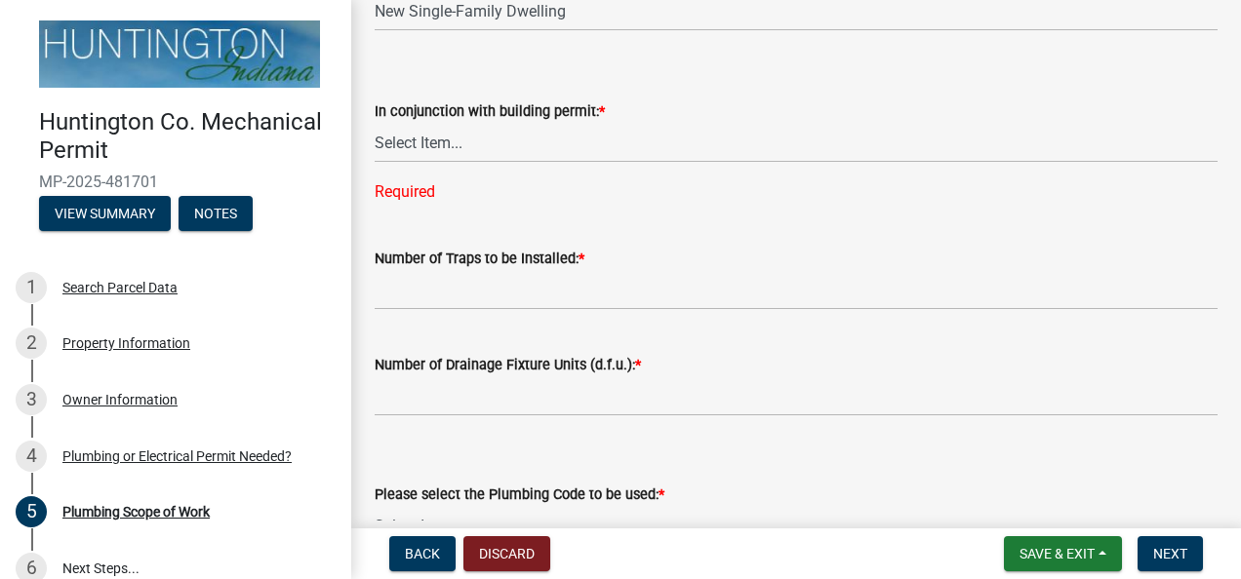
click at [685, 86] on form "In conjunction with building permit: * Select Item... Yes No" at bounding box center [796, 119] width 843 height 87
click at [419, 132] on select "Select Item... Yes No" at bounding box center [796, 143] width 843 height 40
click at [375, 123] on select "Select Item... Yes No" at bounding box center [796, 143] width 843 height 40
select select "0405a9c2-6f43-4f80-a7d2-d06340e14189"
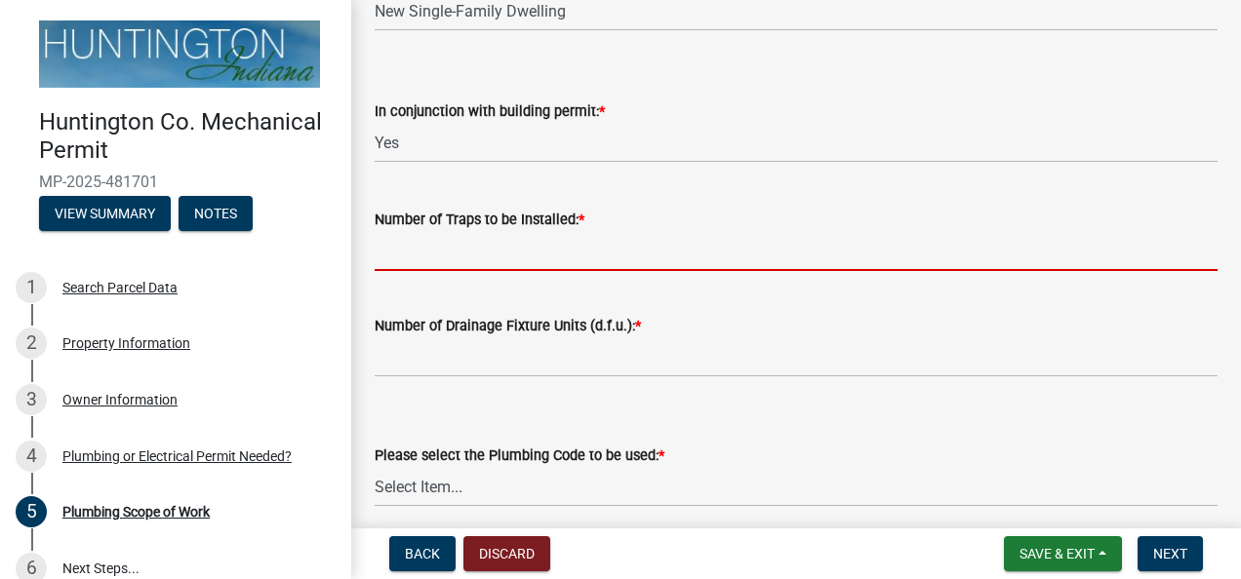
click at [523, 267] on input "Number of Traps to be Installed: *" at bounding box center [796, 251] width 843 height 40
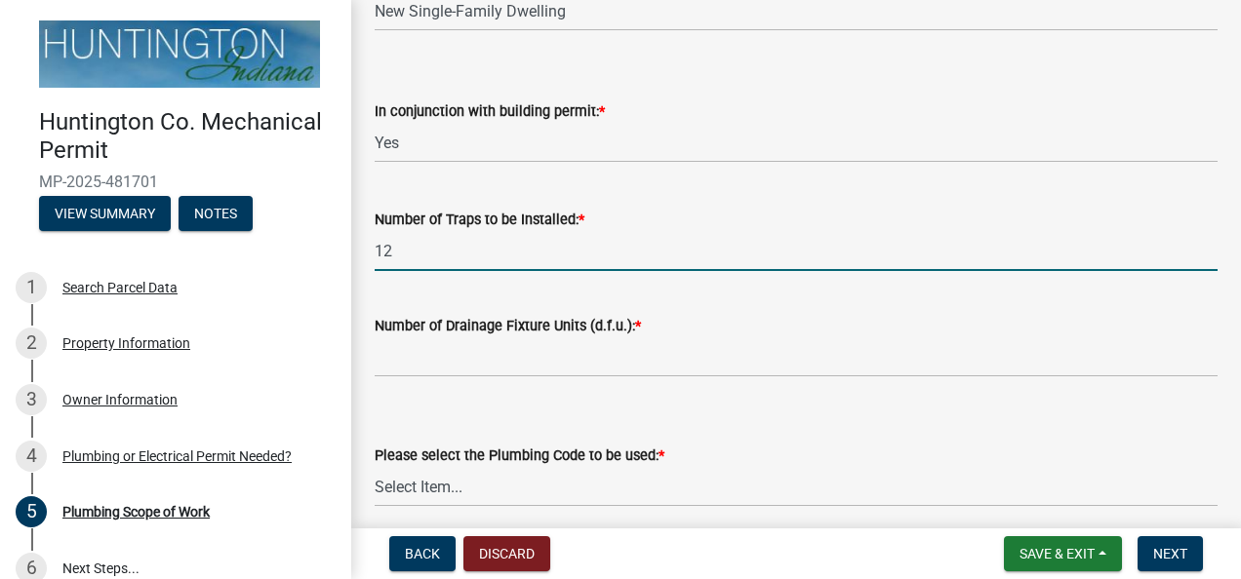
type input "1"
type input "9"
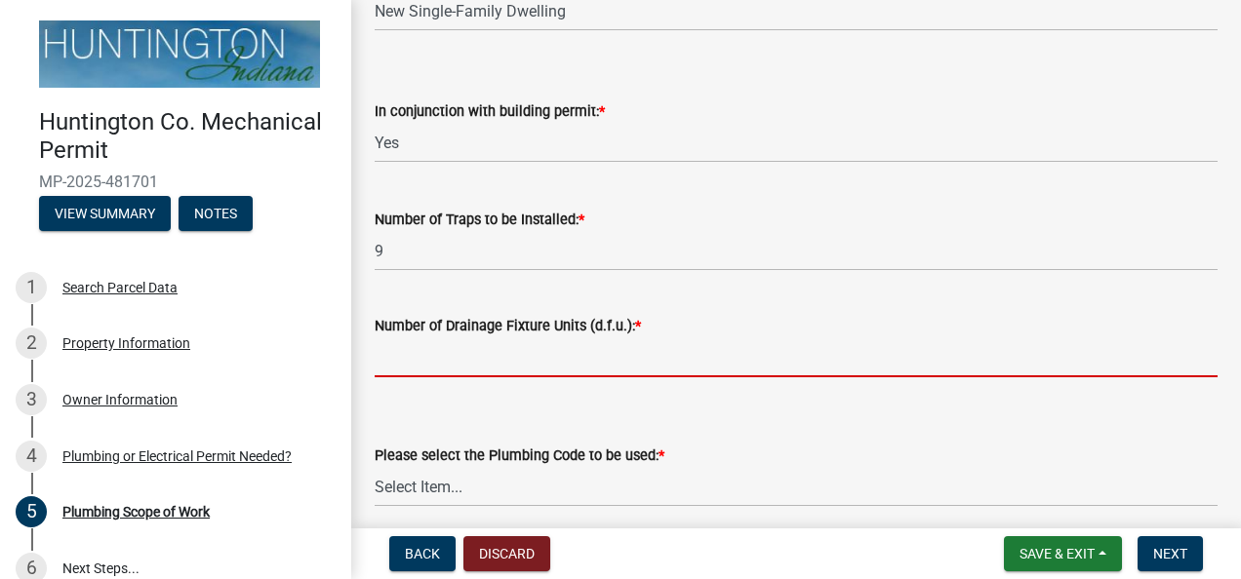
click at [449, 367] on input "Number of Drainage Fixture Units (d.f.u.): *" at bounding box center [796, 357] width 843 height 40
click at [422, 366] on input "Number of Drainage Fixture Units (d.f.u.): *" at bounding box center [796, 357] width 843 height 40
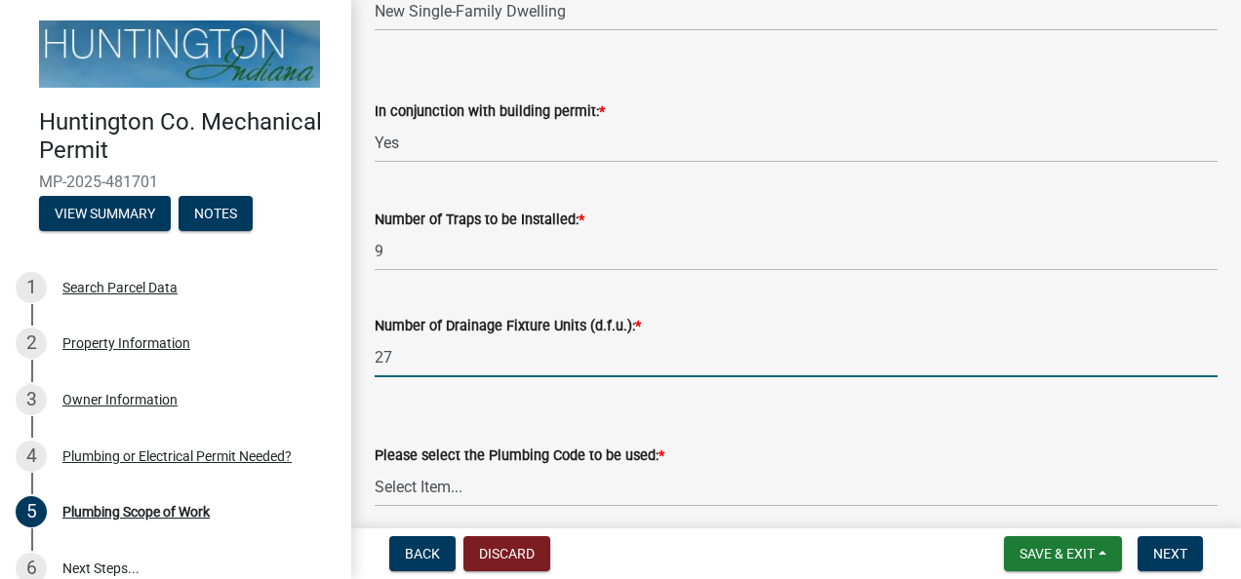
type input "27"
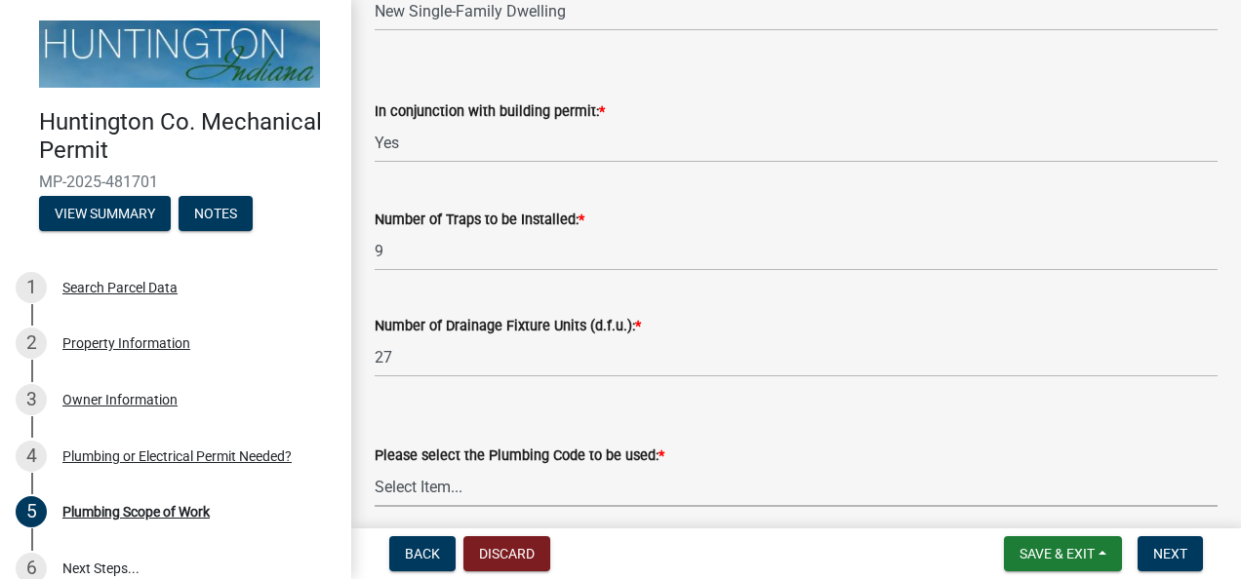
click at [412, 497] on select "Select Item... [US_STATE] Plumbing Code One & Two Family Dwelling Code" at bounding box center [796, 487] width 843 height 40
click at [375, 467] on select "Select Item... [US_STATE] Plumbing Code One & Two Family Dwelling Code" at bounding box center [796, 487] width 843 height 40
select select "736e6d53-cbaf-4783-a261-223333e881d4"
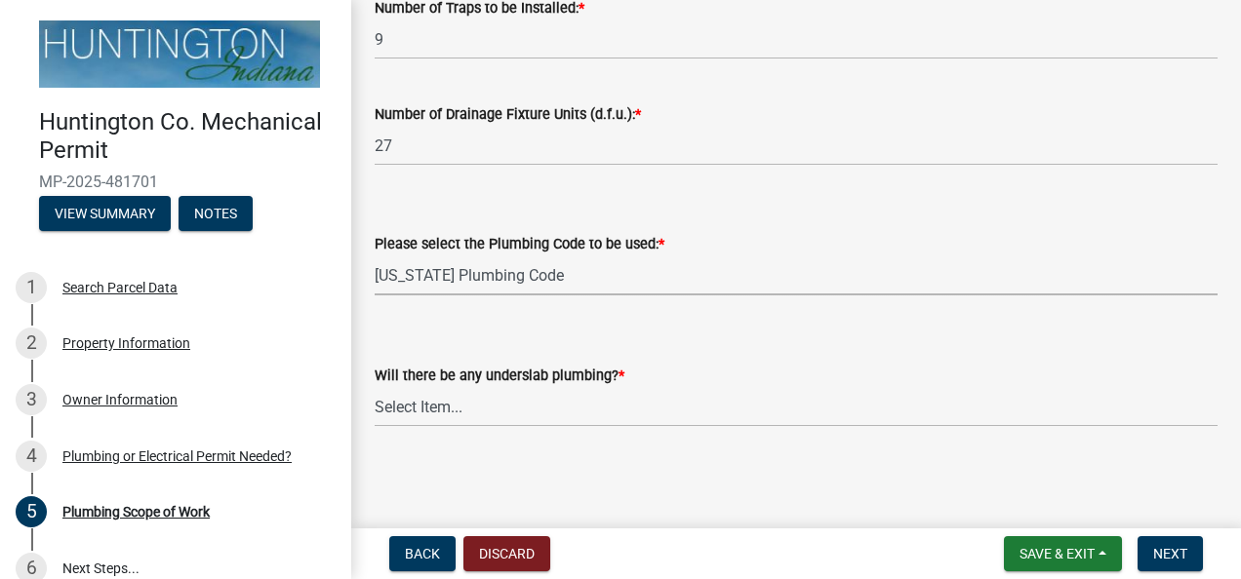
scroll to position [589, 0]
click at [437, 406] on select "Select Item... Yes No" at bounding box center [796, 407] width 843 height 40
click at [375, 387] on select "Select Item... Yes No" at bounding box center [796, 407] width 843 height 40
select select "e18b39f2-585e-4f17-844a-6bbb2bc765d4"
click at [1179, 555] on span "Next" at bounding box center [1170, 554] width 34 height 16
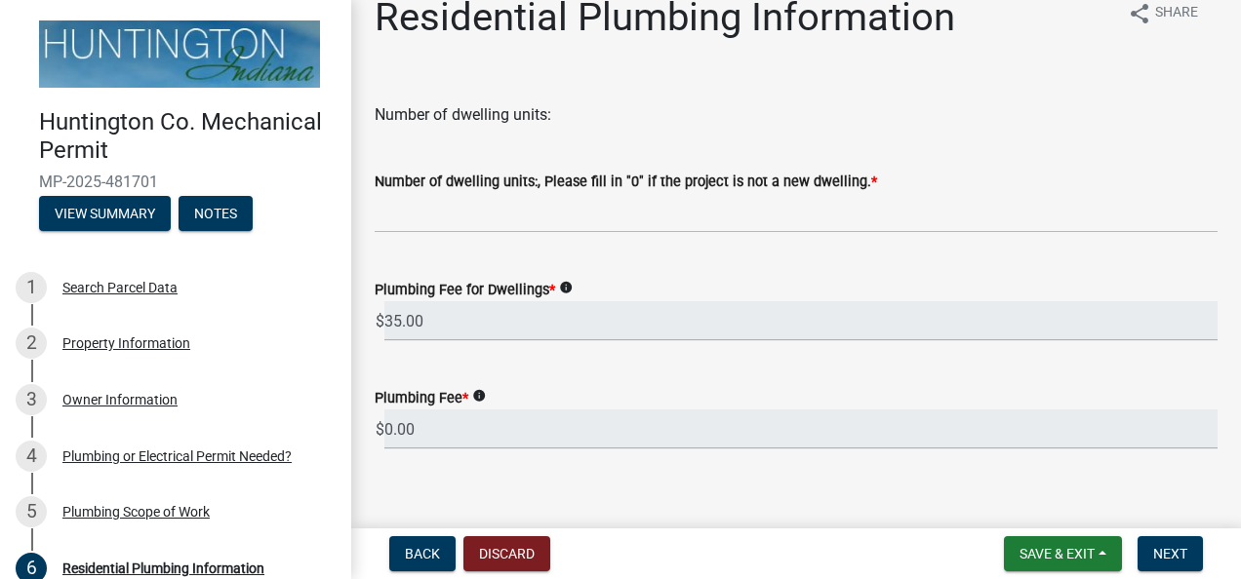
scroll to position [39, 0]
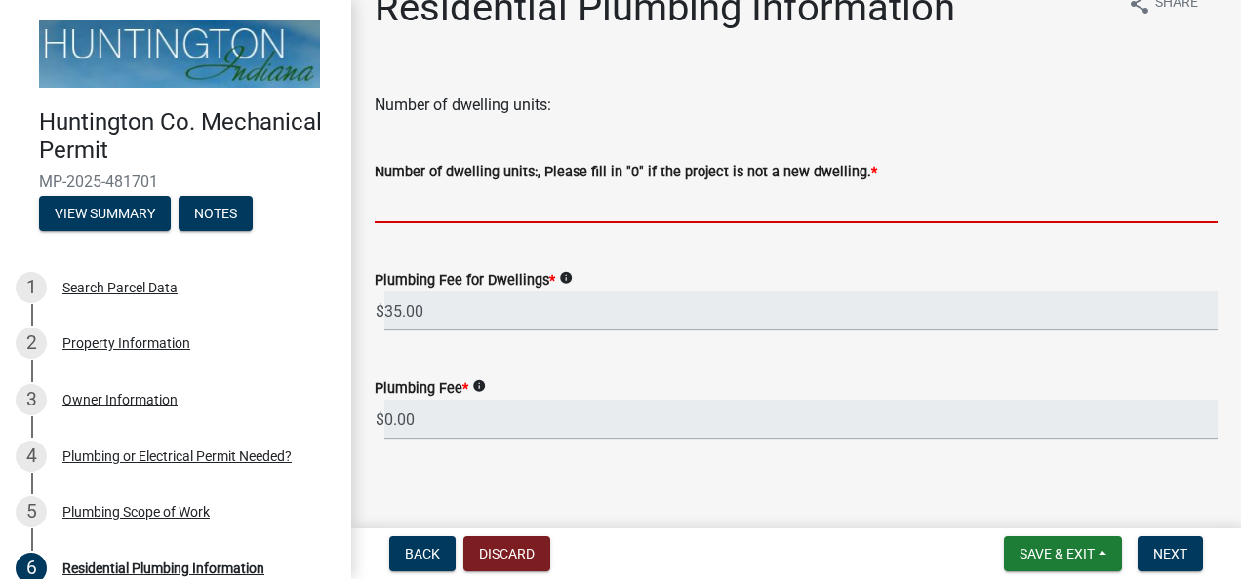
click at [511, 199] on input "text" at bounding box center [796, 203] width 843 height 40
type input "1"
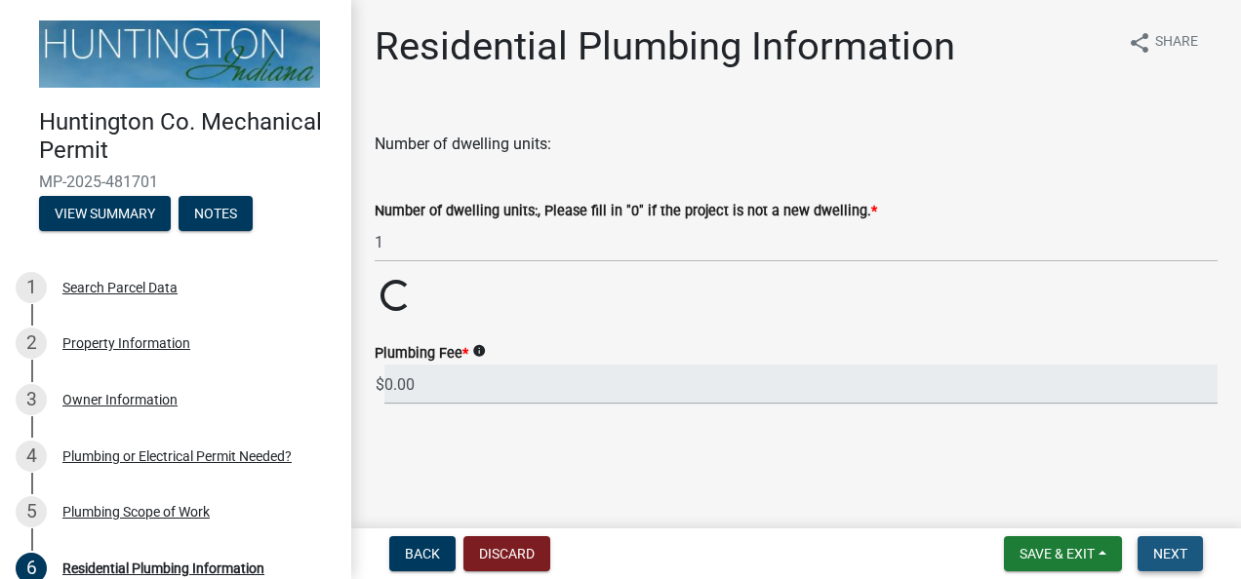
scroll to position [0, 0]
click at [1172, 547] on span "Next" at bounding box center [1170, 554] width 34 height 16
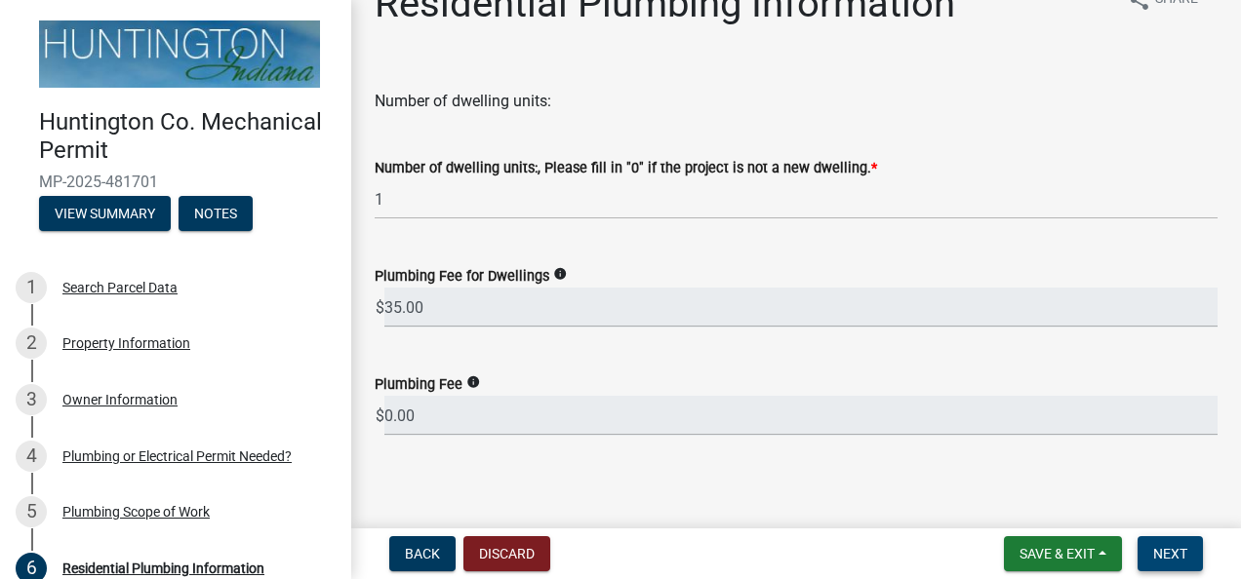
scroll to position [52, 0]
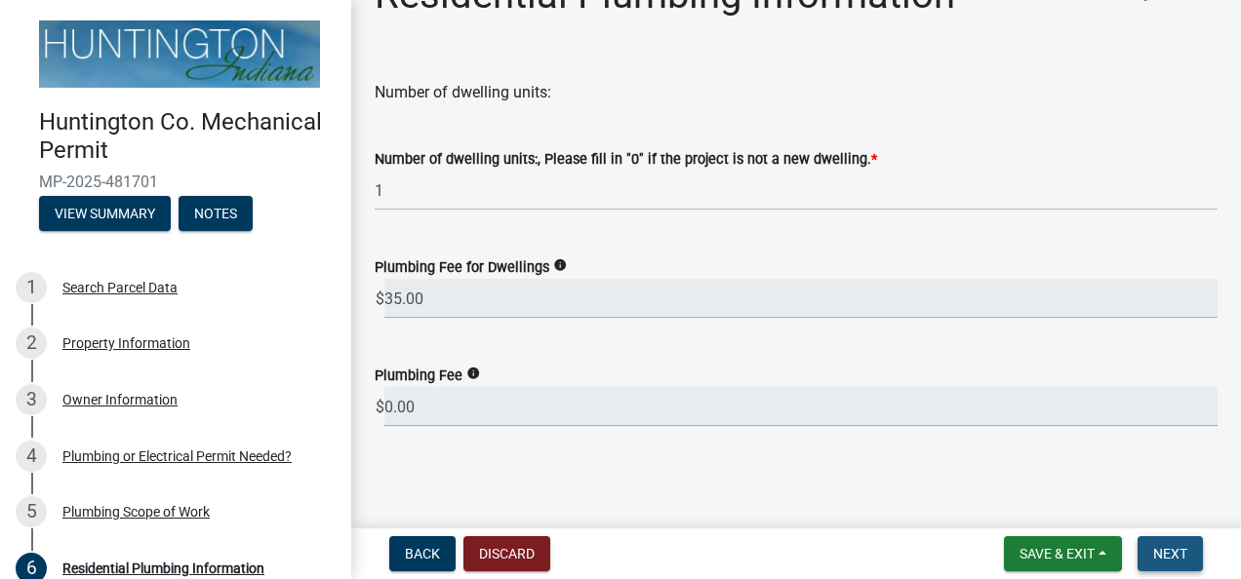
click at [1153, 558] on span "Next" at bounding box center [1170, 554] width 34 height 16
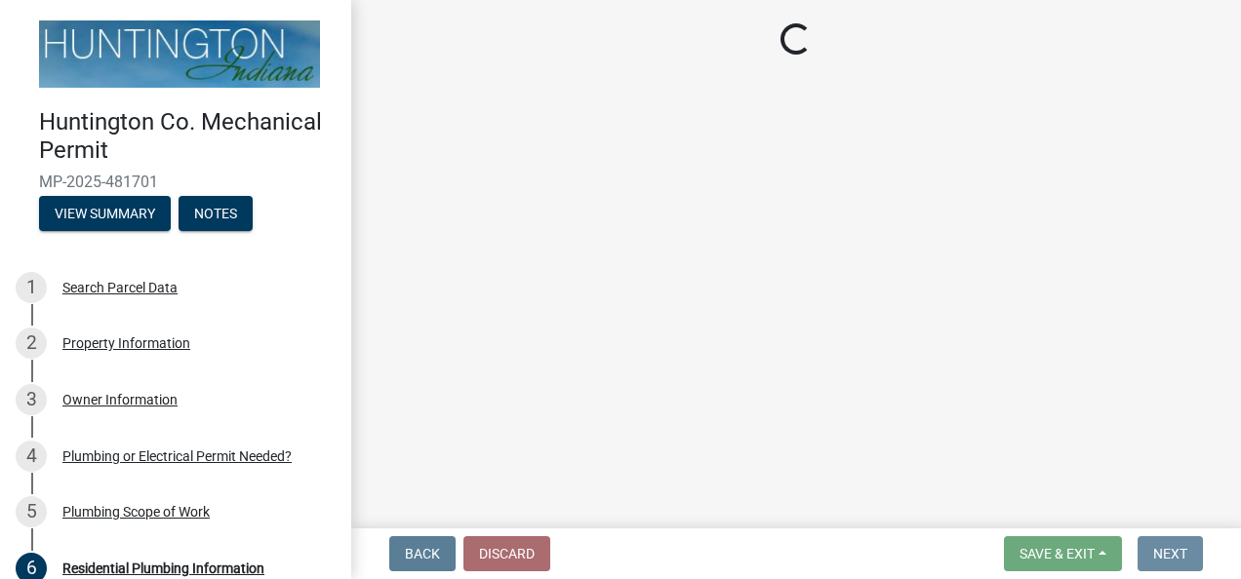
scroll to position [0, 0]
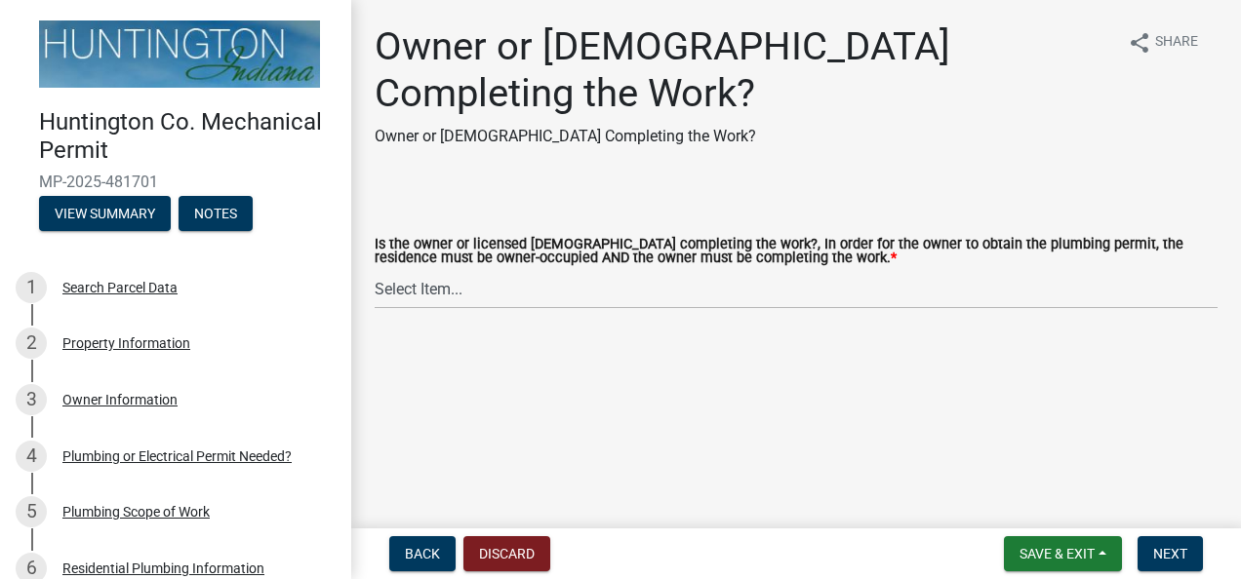
click at [475, 144] on p "Owner or [DEMOGRAPHIC_DATA] Completing the Work?" at bounding box center [743, 136] width 737 height 23
click at [461, 158] on div "Owner or [DEMOGRAPHIC_DATA] Completing the Work? Owner or [DEMOGRAPHIC_DATA] Co…" at bounding box center [743, 93] width 737 height 140
click at [501, 144] on p "Owner or [DEMOGRAPHIC_DATA] Completing the Work?" at bounding box center [743, 136] width 737 height 23
click at [510, 139] on p "Owner or [DEMOGRAPHIC_DATA] Completing the Work?" at bounding box center [743, 136] width 737 height 23
click at [634, 129] on p "Owner or [DEMOGRAPHIC_DATA] Completing the Work?" at bounding box center [743, 136] width 737 height 23
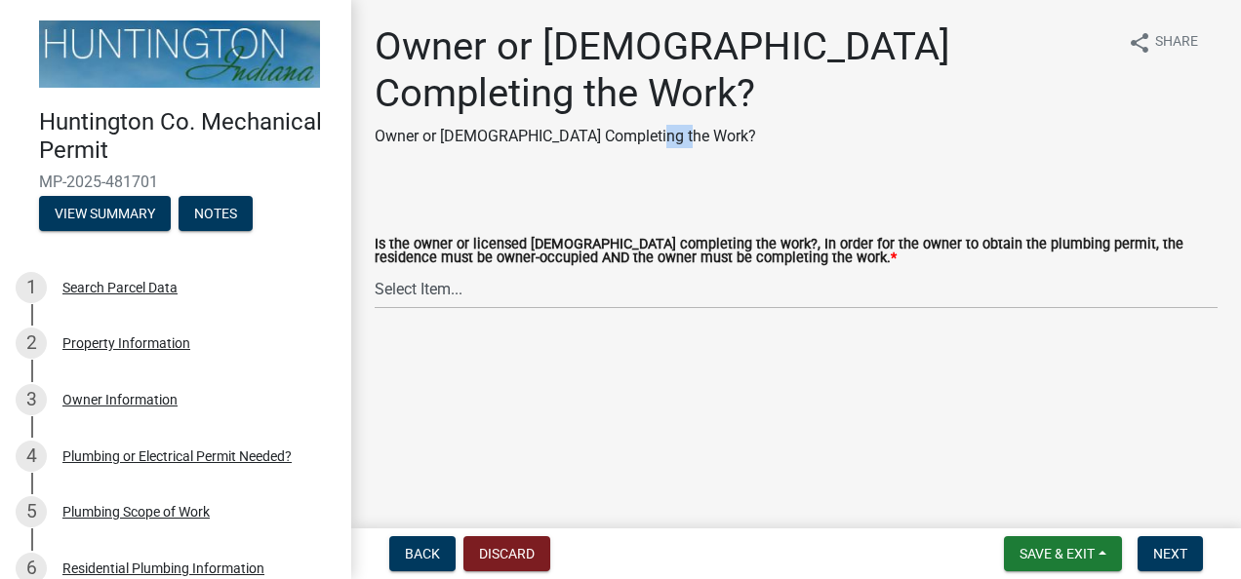
click at [634, 129] on p "Owner or [DEMOGRAPHIC_DATA] Completing the Work?" at bounding box center [743, 136] width 737 height 23
drag, startPoint x: 634, startPoint y: 129, endPoint x: 626, endPoint y: 137, distance: 11.0
click at [626, 137] on p "Owner or [DEMOGRAPHIC_DATA] Completing the Work?" at bounding box center [743, 136] width 737 height 23
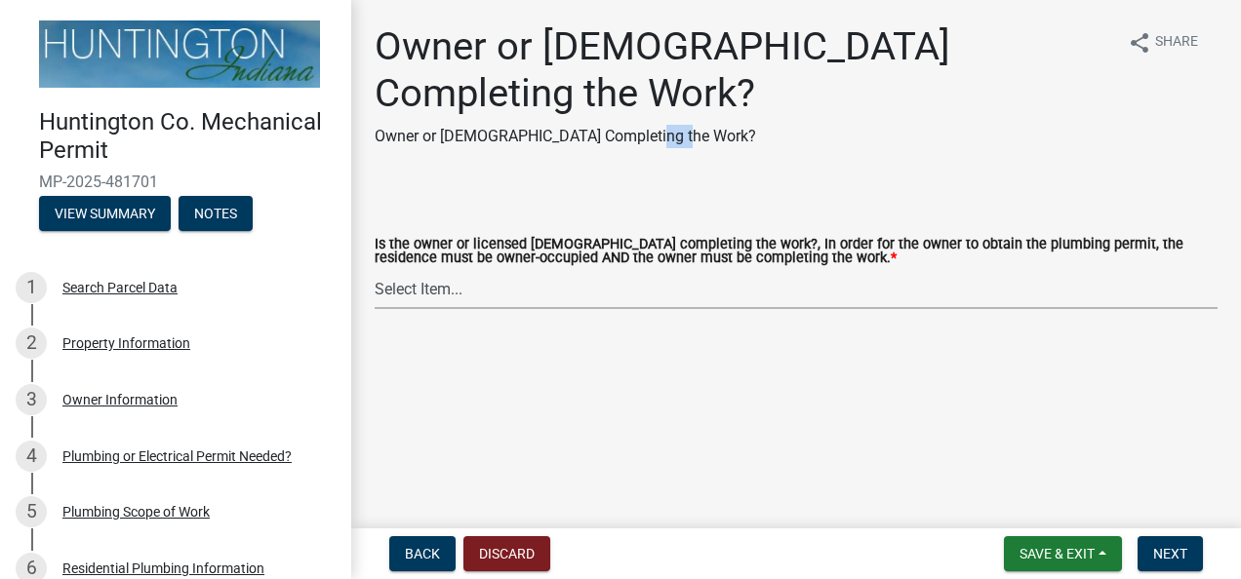
click at [460, 295] on select "Select Item... owner contractor" at bounding box center [796, 289] width 843 height 40
click at [375, 270] on select "Select Item... owner contractor" at bounding box center [796, 289] width 843 height 40
select select "8d715a64-a5a5-441e-a5cd-ea51fdab5002"
click at [1182, 546] on span "Next" at bounding box center [1170, 554] width 34 height 16
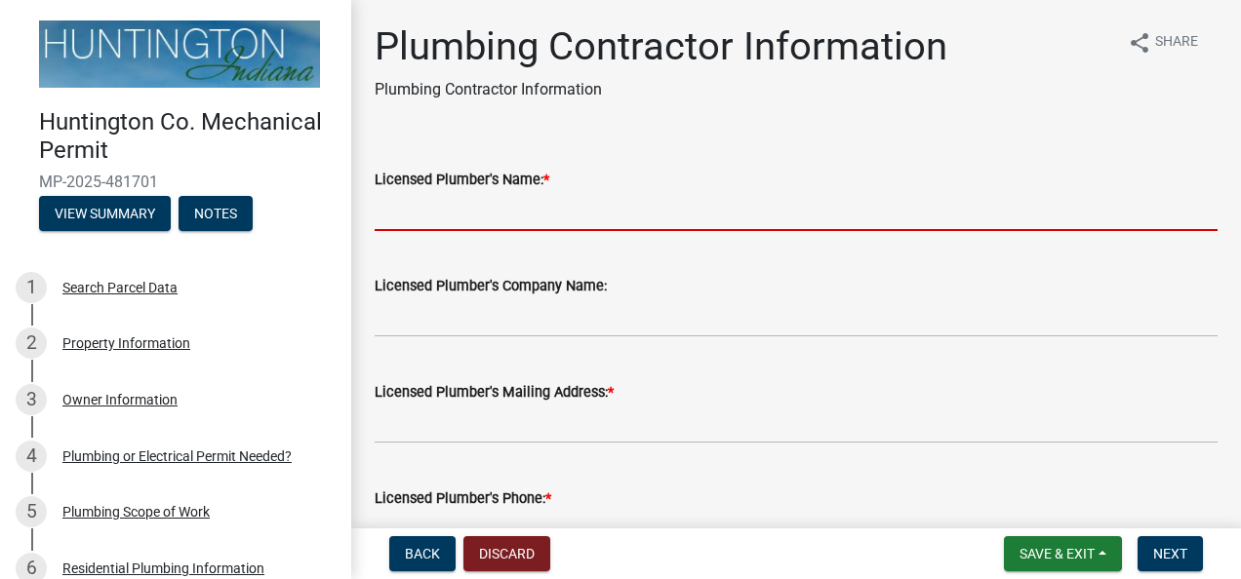
click at [614, 214] on input "Licensed Plumber's Name: *" at bounding box center [796, 211] width 843 height 40
type input "[PERSON_NAME]"
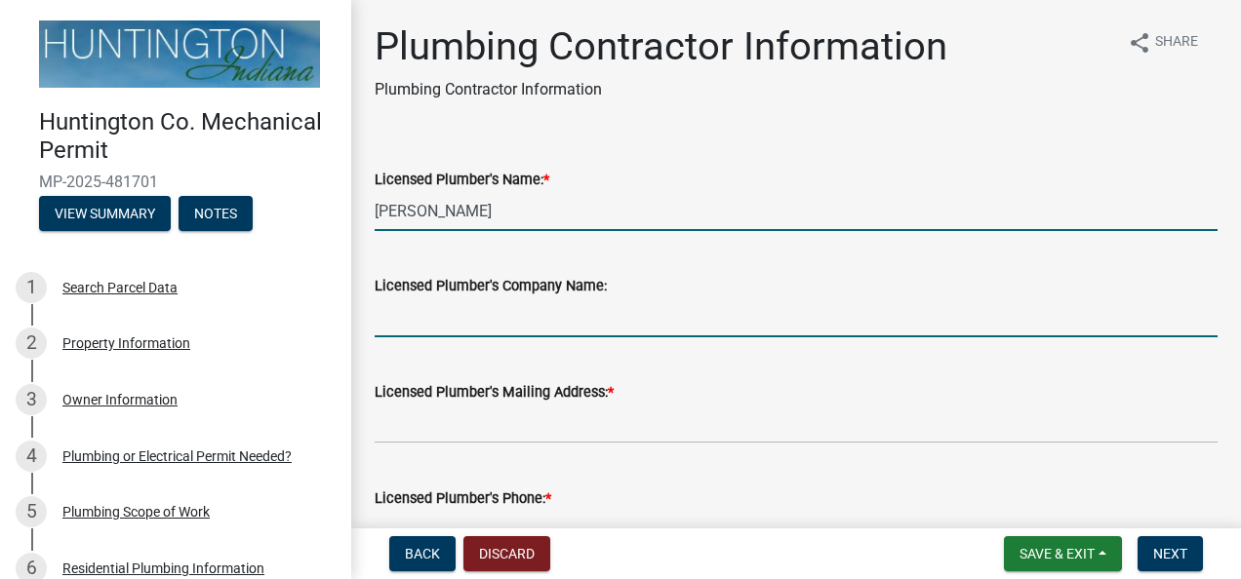
type input "[PERSON_NAME] Plumbing"
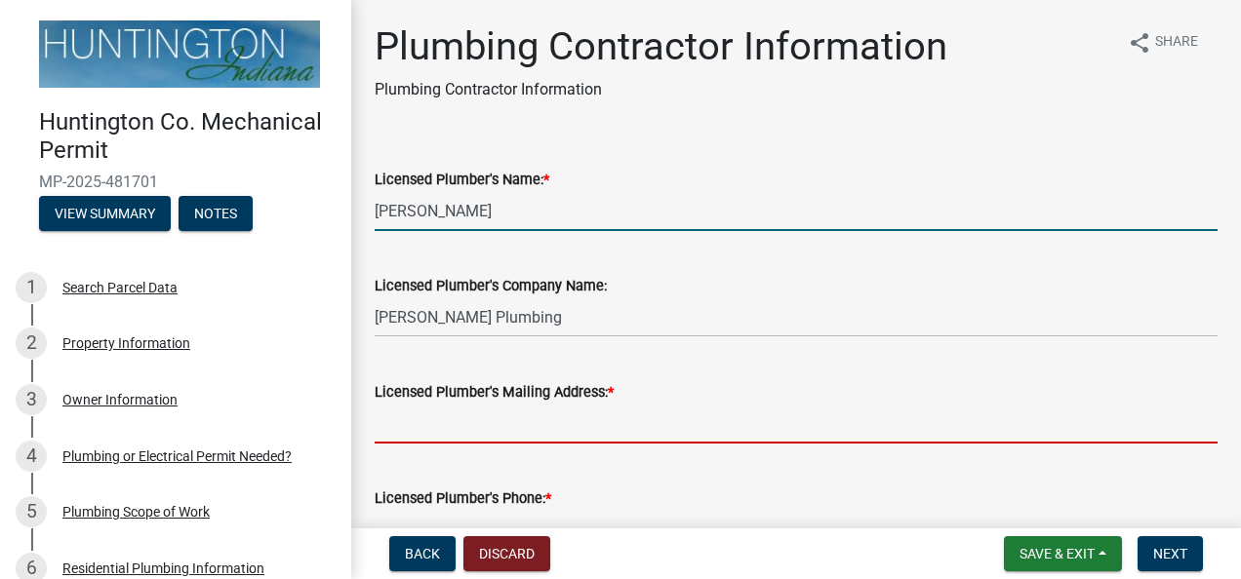
type input "[STREET_ADDRESS][PERSON_NAME][PERSON_NAME]"
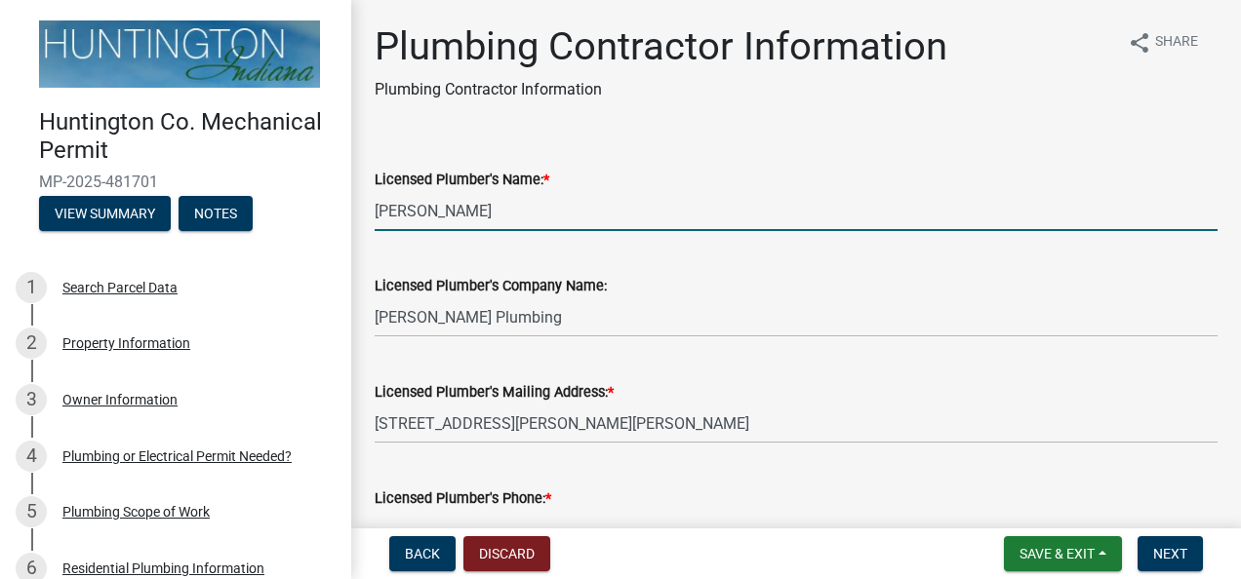
type input "[PHONE_NUMBER]"
type input "10801880"
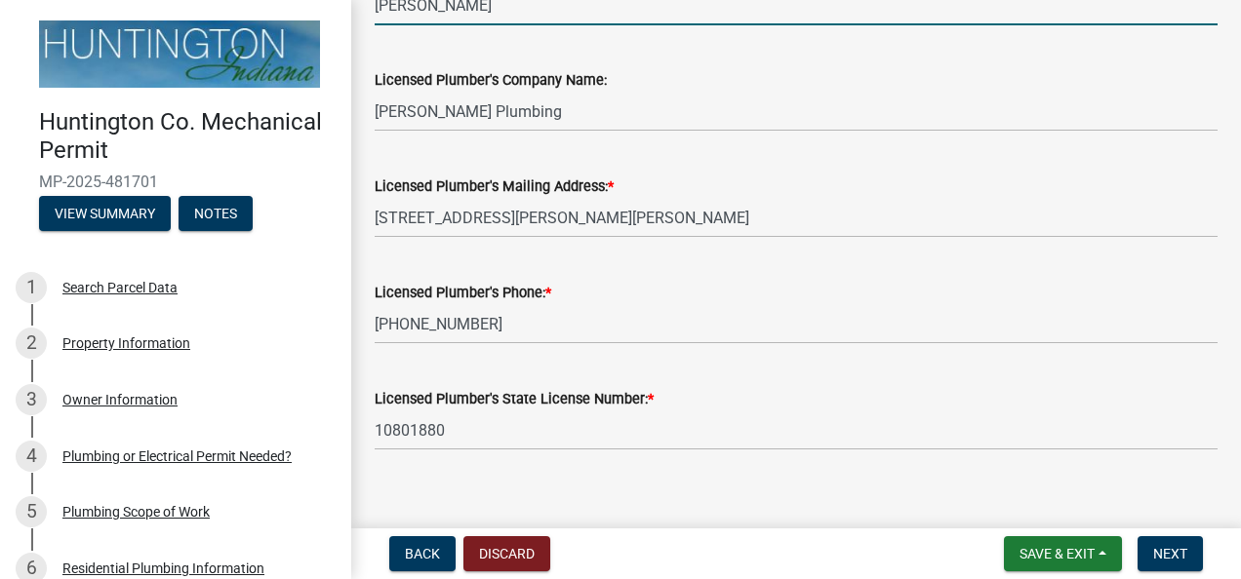
scroll to position [227, 0]
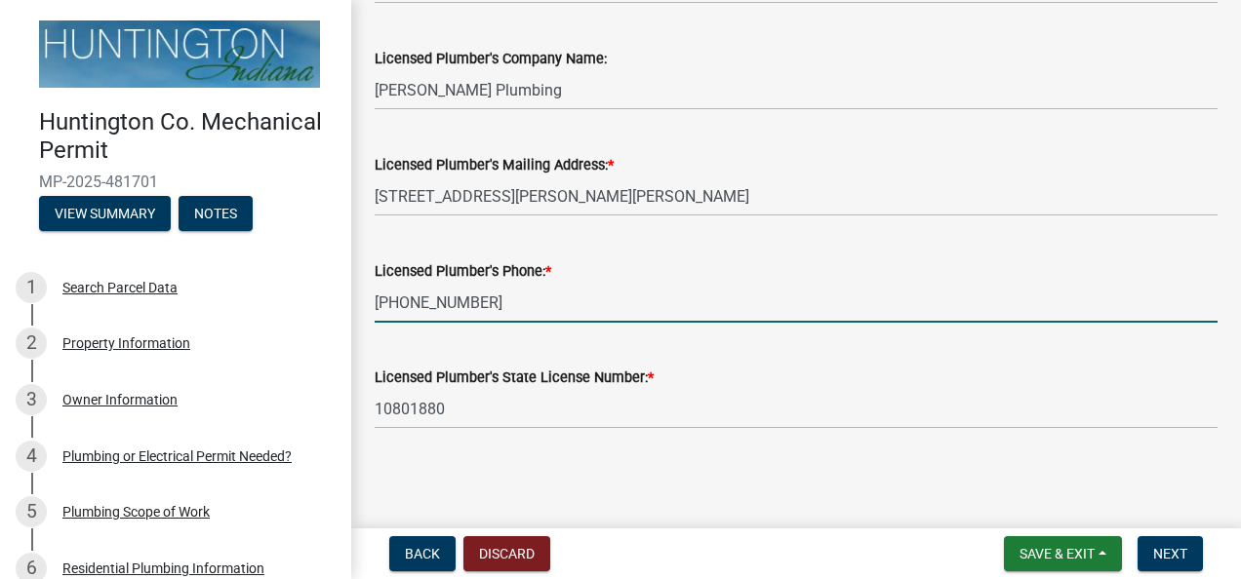
click at [474, 312] on input "[PHONE_NUMBER]" at bounding box center [796, 303] width 843 height 40
type input "[PHONE_NUMBER]"
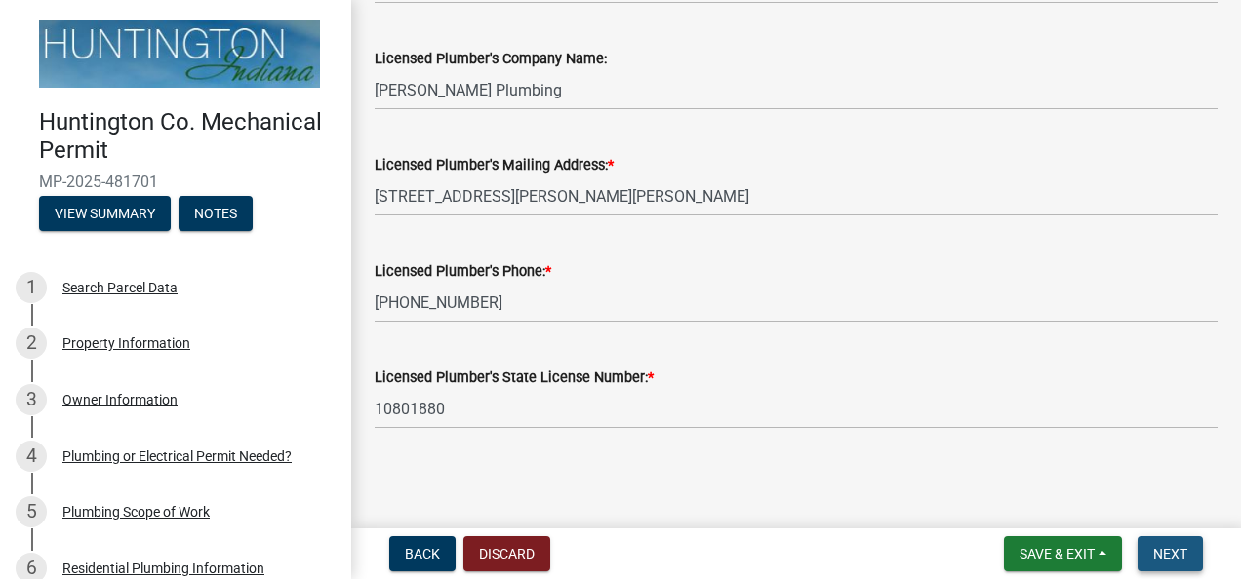
click at [1171, 554] on span "Next" at bounding box center [1170, 554] width 34 height 16
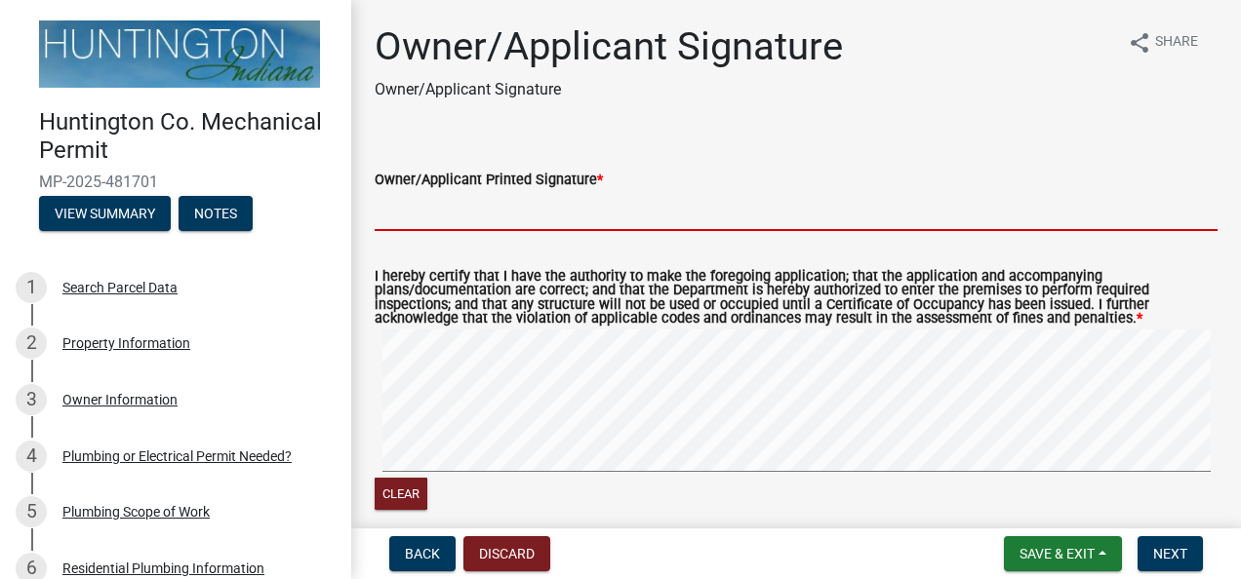
click at [429, 198] on input "Owner/Applicant Printed Signature *" at bounding box center [796, 211] width 843 height 40
click at [638, 217] on input "Owner/Applicant Printed Signature *" at bounding box center [796, 211] width 843 height 40
click at [380, 219] on input "Owner/Applicant Printed Signature *" at bounding box center [796, 211] width 843 height 40
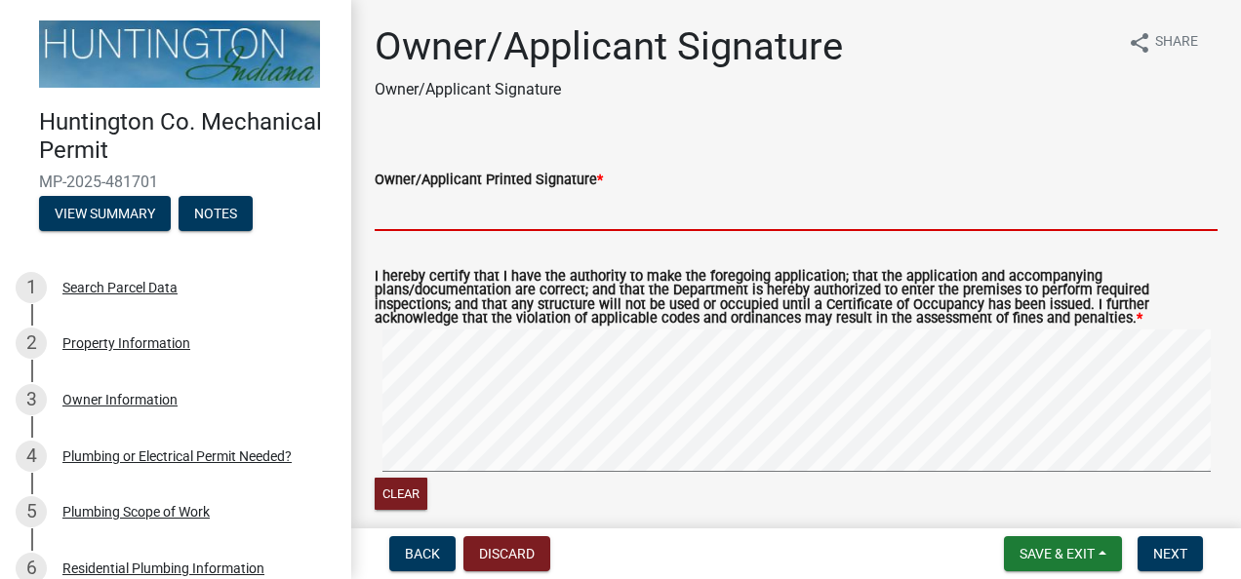
click at [380, 219] on input "Owner/Applicant Printed Signature *" at bounding box center [796, 211] width 843 height 40
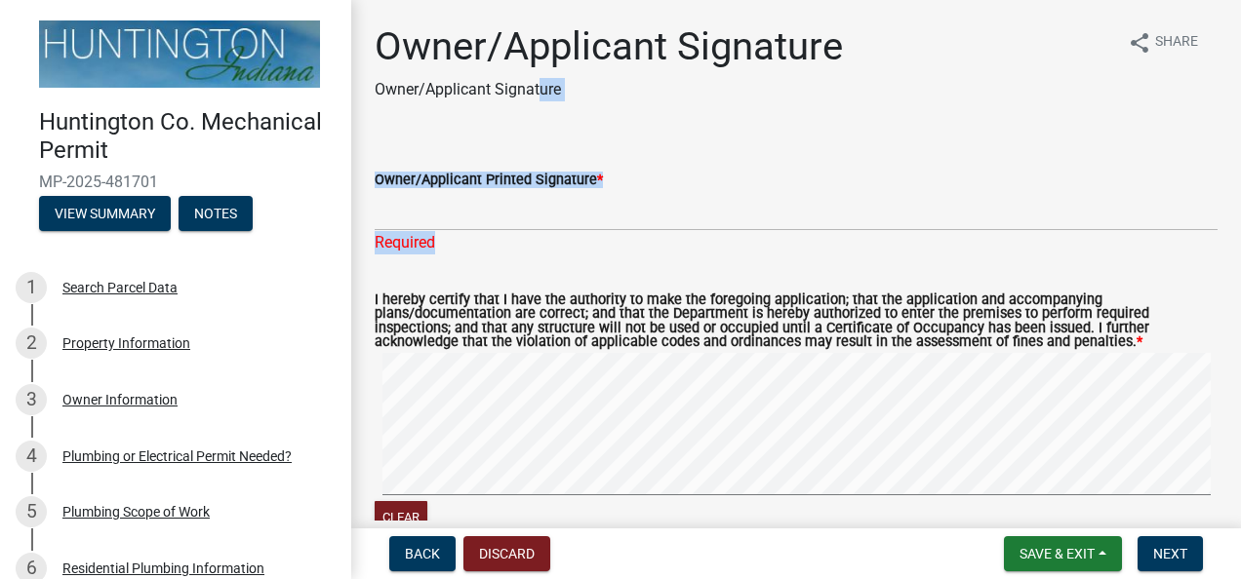
drag, startPoint x: 533, startPoint y: 101, endPoint x: 437, endPoint y: 229, distance: 160.1
click at [437, 229] on div "Owner/Applicant Signature Owner/Applicant Signature share Share Owner/Applicant…" at bounding box center [796, 351] width 872 height 657
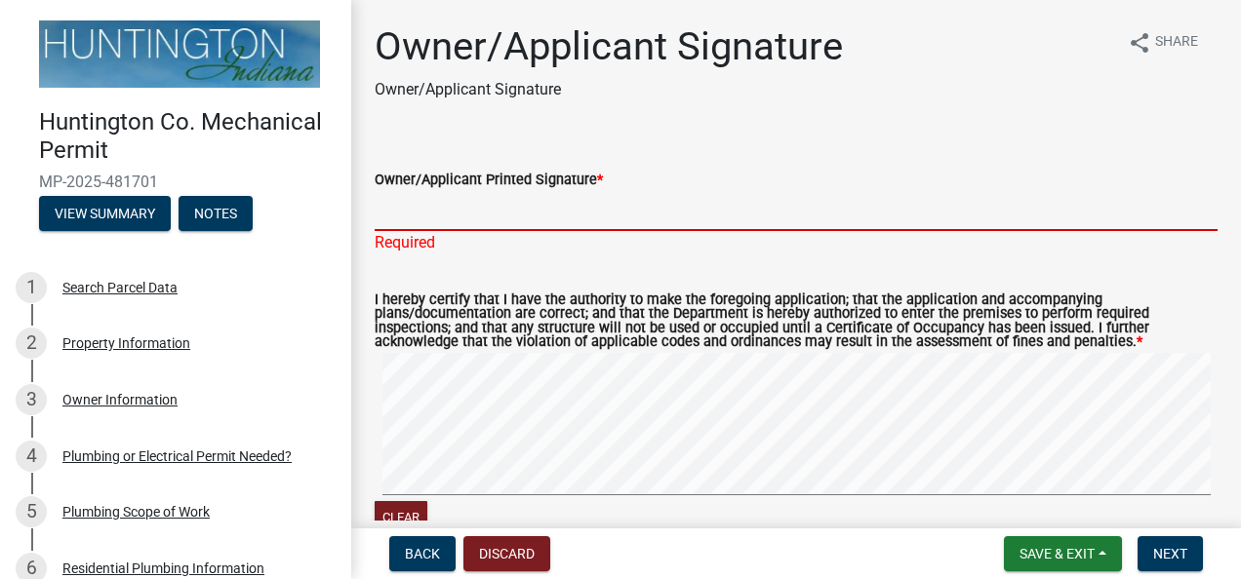
click at [437, 229] on input "Owner/Applicant Printed Signature *" at bounding box center [796, 211] width 843 height 40
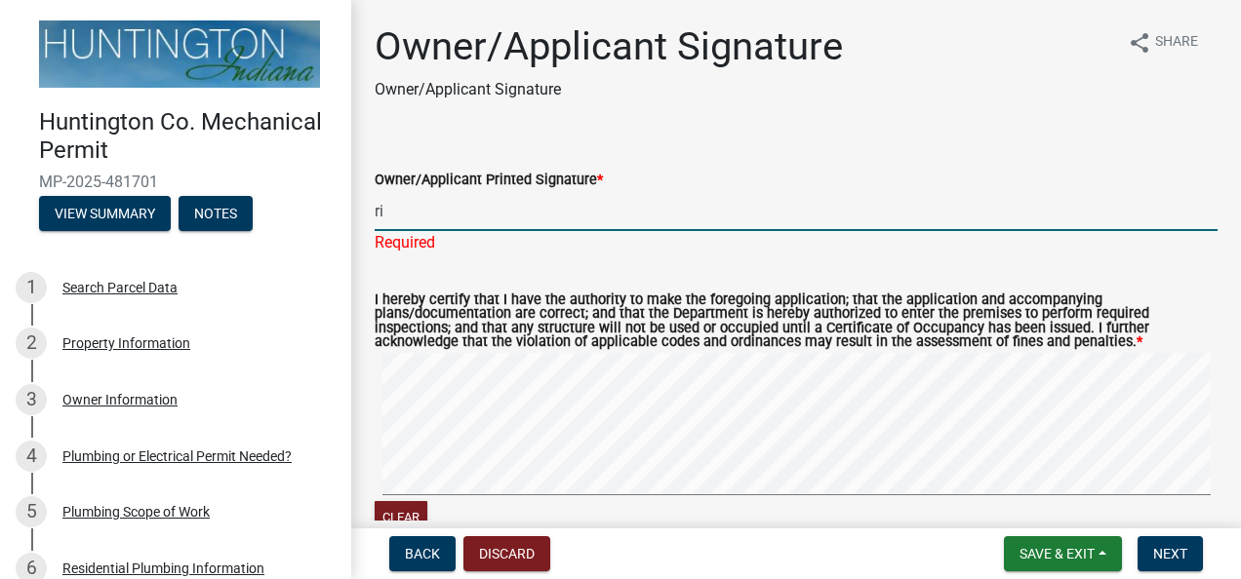
type input "r"
type input "[PERSON_NAME]"
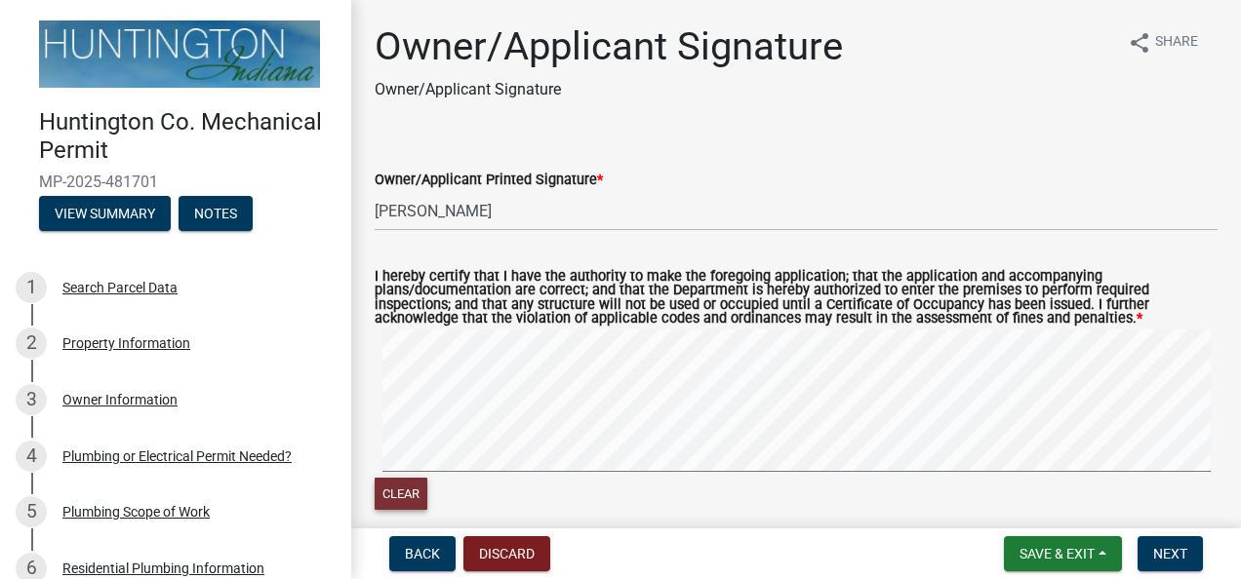
click at [405, 509] on button "Clear" at bounding box center [401, 494] width 53 height 32
click at [1028, 556] on span "Save & Exit" at bounding box center [1056, 554] width 75 height 16
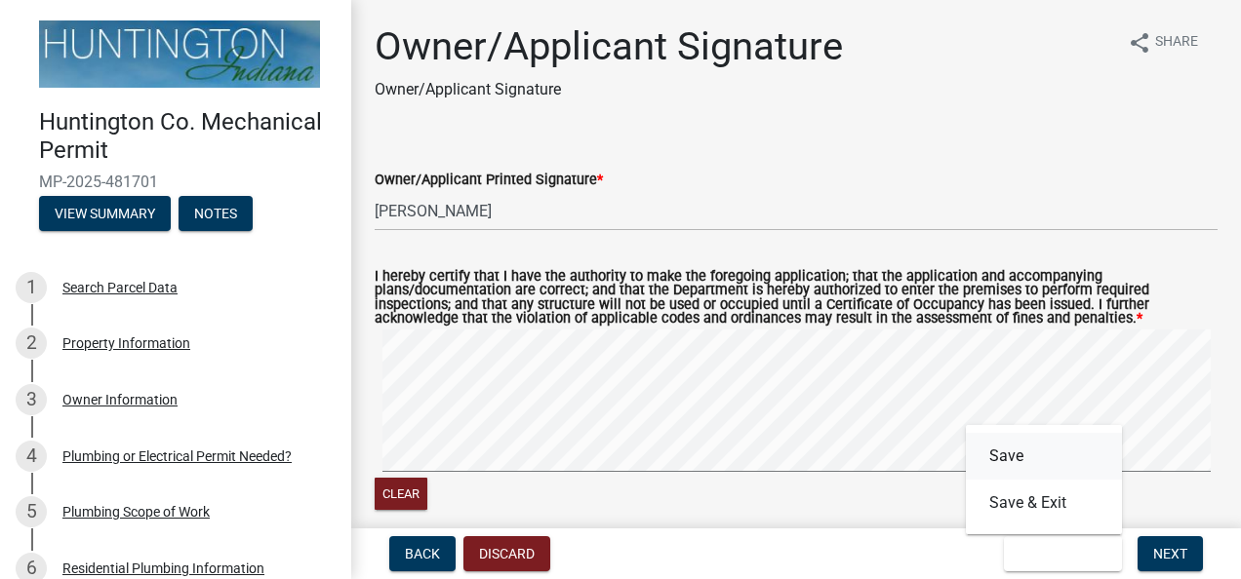
click at [1010, 450] on button "Save" at bounding box center [1044, 456] width 156 height 47
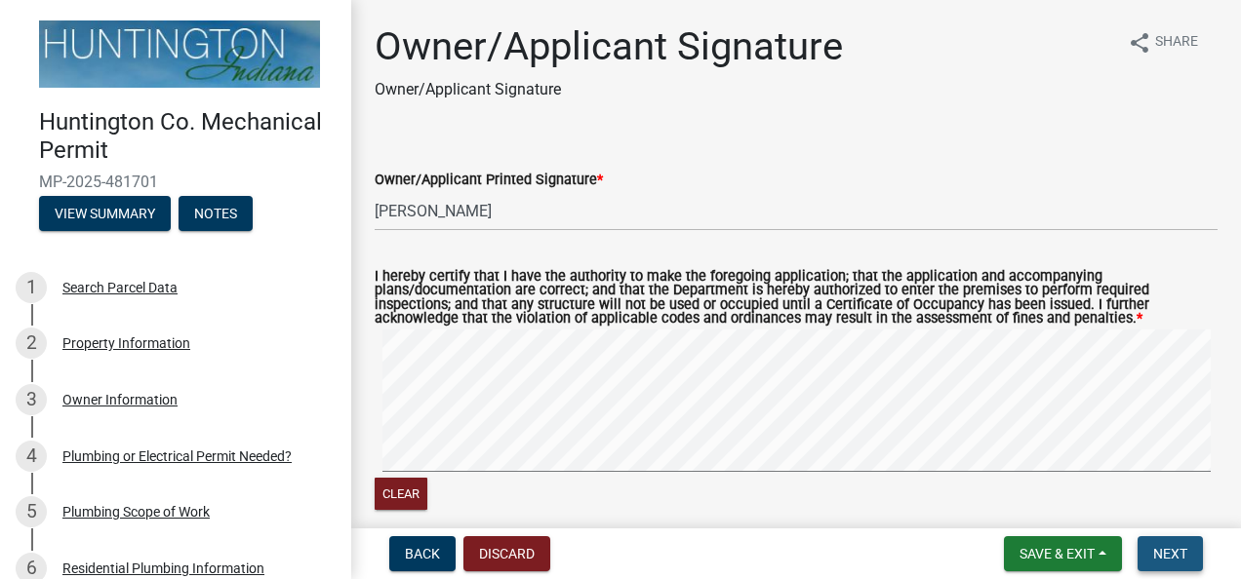
click at [1145, 563] on button "Next" at bounding box center [1169, 553] width 65 height 35
click at [1167, 550] on span "Next" at bounding box center [1170, 554] width 34 height 16
click at [1167, 554] on span "Next" at bounding box center [1170, 554] width 34 height 16
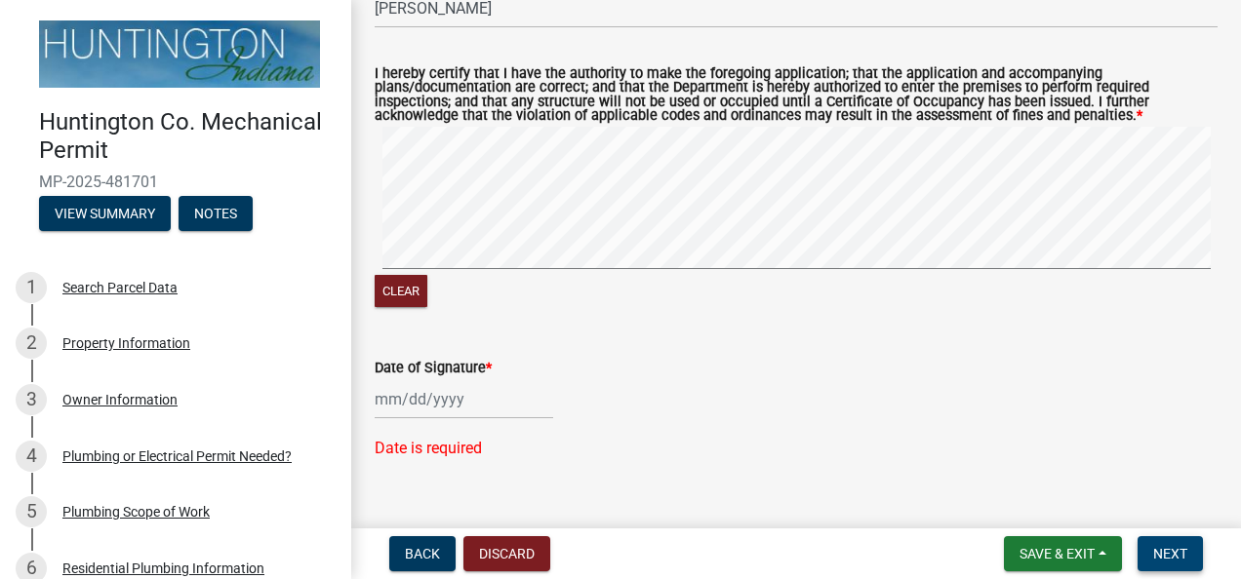
scroll to position [235, 0]
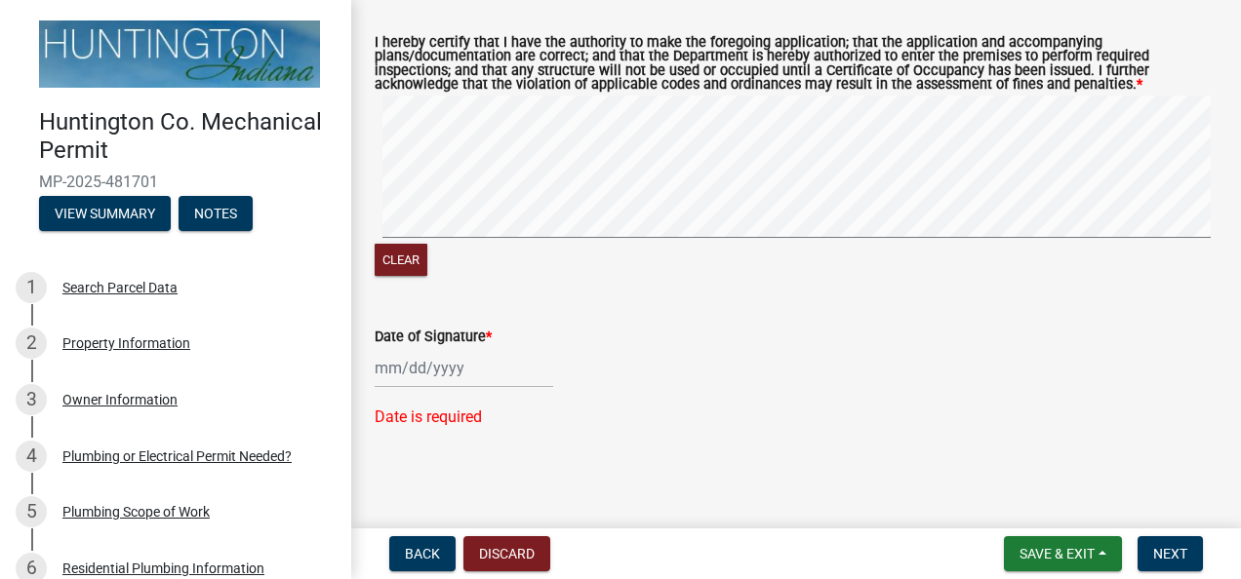
click at [390, 377] on div at bounding box center [464, 368] width 178 height 40
select select "9"
select select "2025"
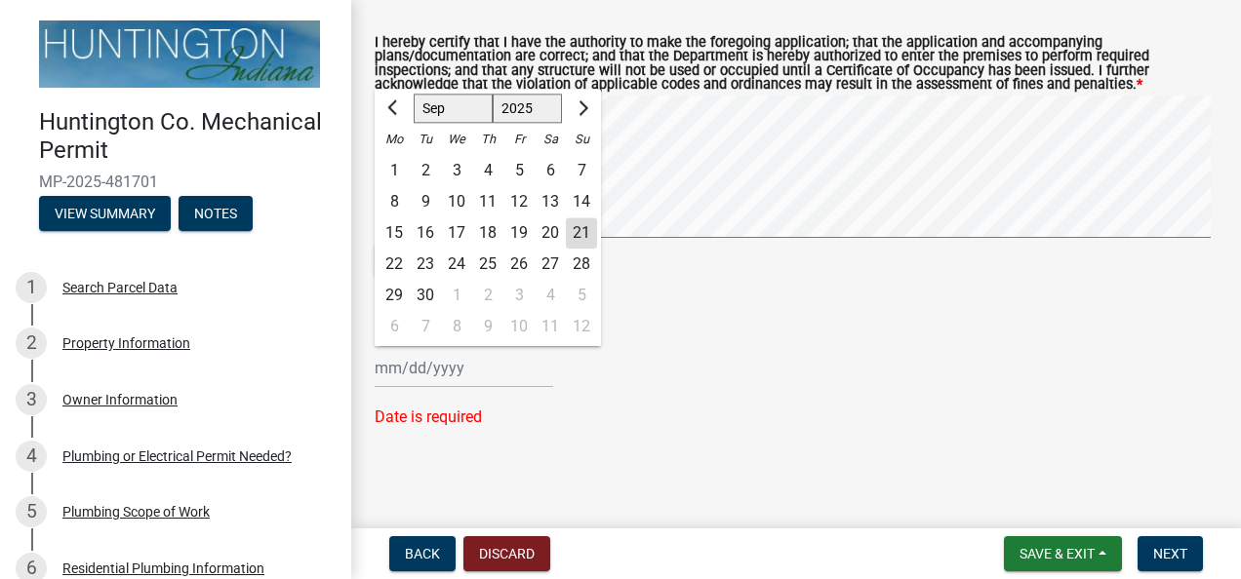
click at [579, 234] on div "21" at bounding box center [581, 233] width 31 height 31
type input "[DATE]"
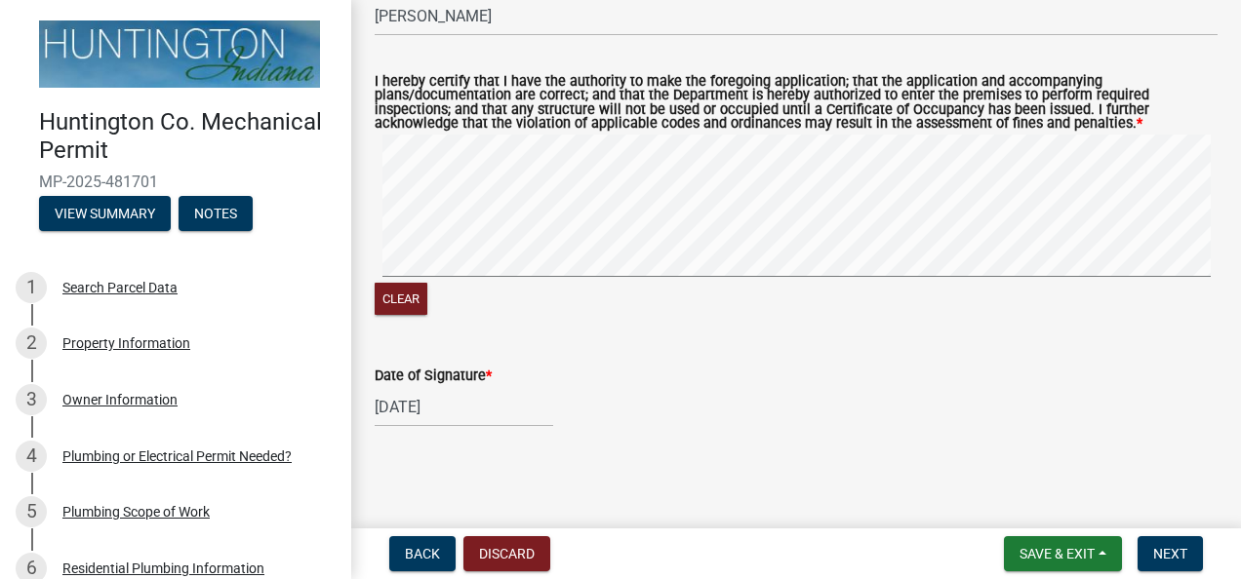
scroll to position [196, 0]
click at [1161, 547] on span "Next" at bounding box center [1170, 554] width 34 height 16
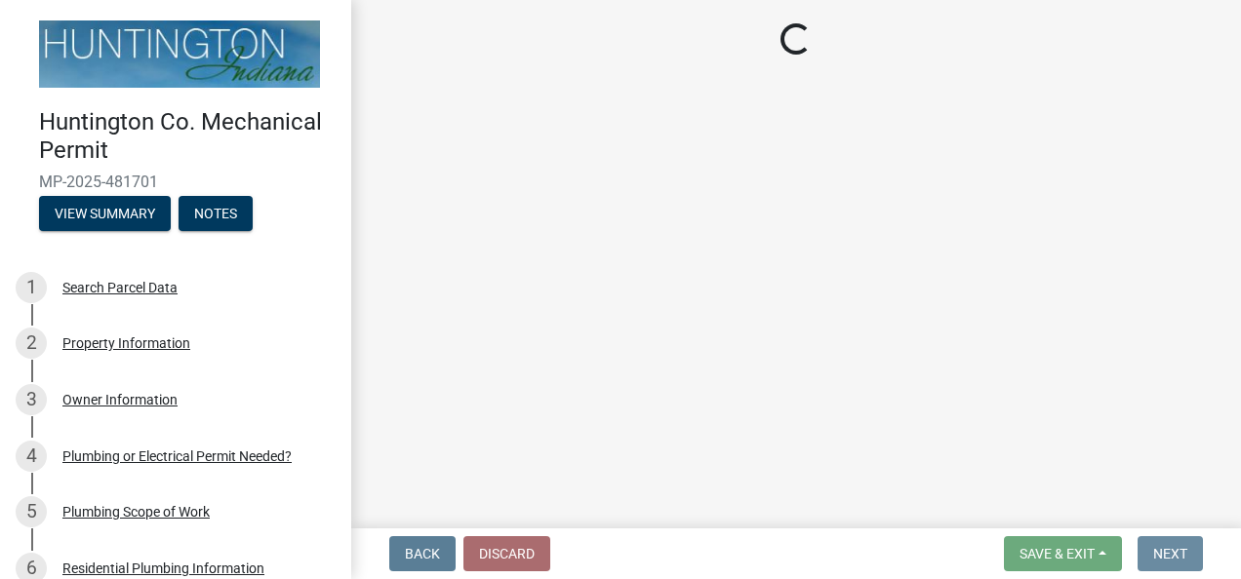
scroll to position [0, 0]
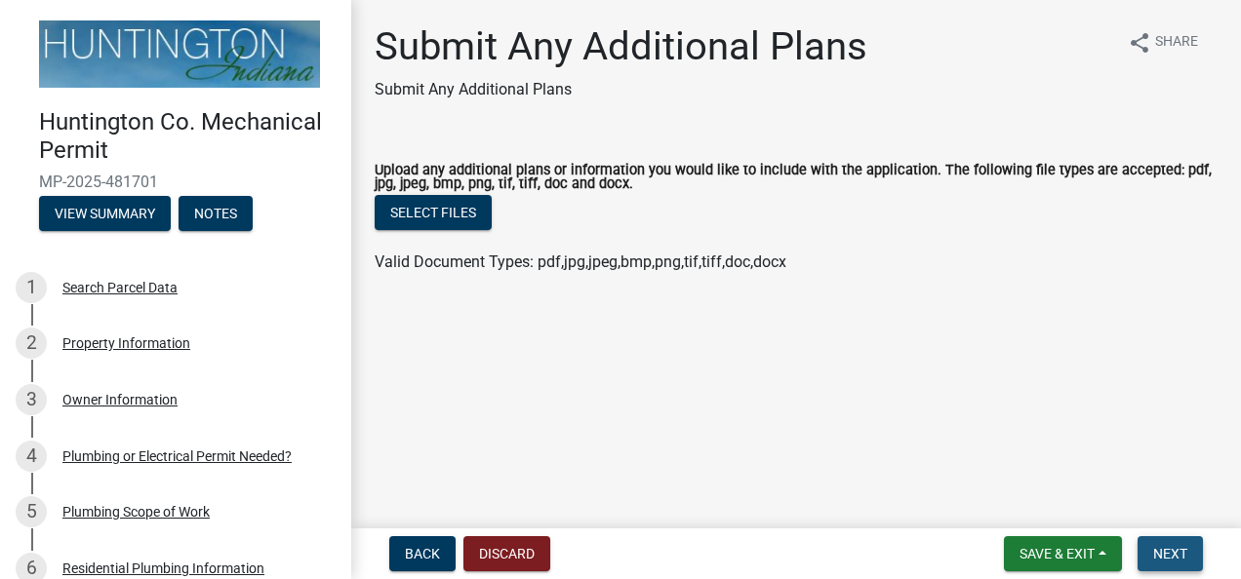
click at [1174, 548] on span "Next" at bounding box center [1170, 554] width 34 height 16
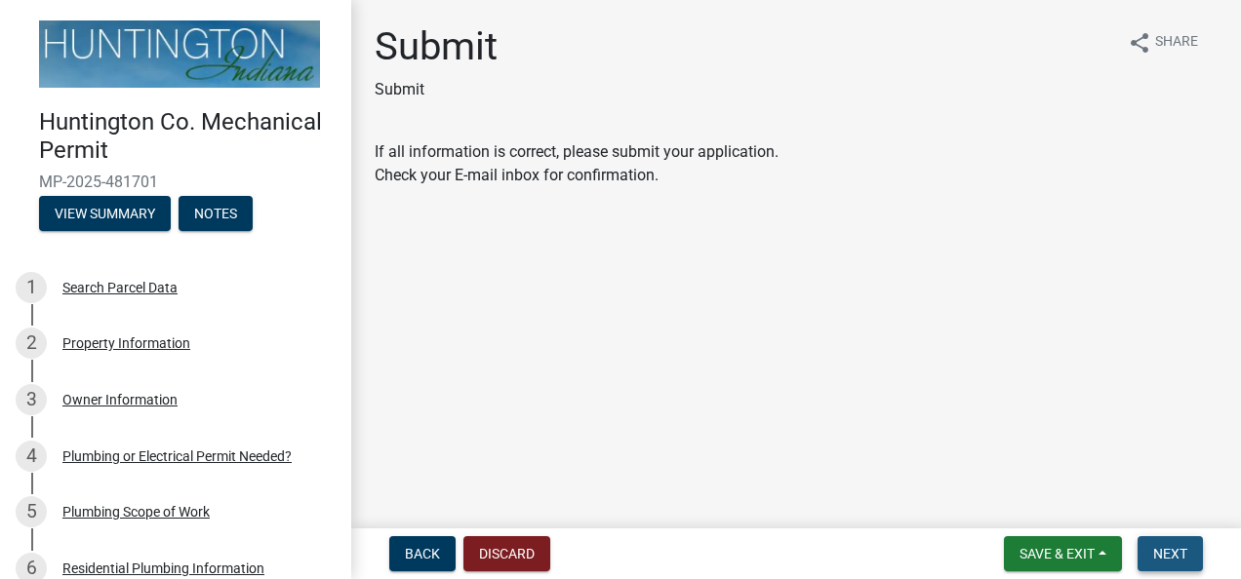
click at [1174, 553] on span "Next" at bounding box center [1170, 554] width 34 height 16
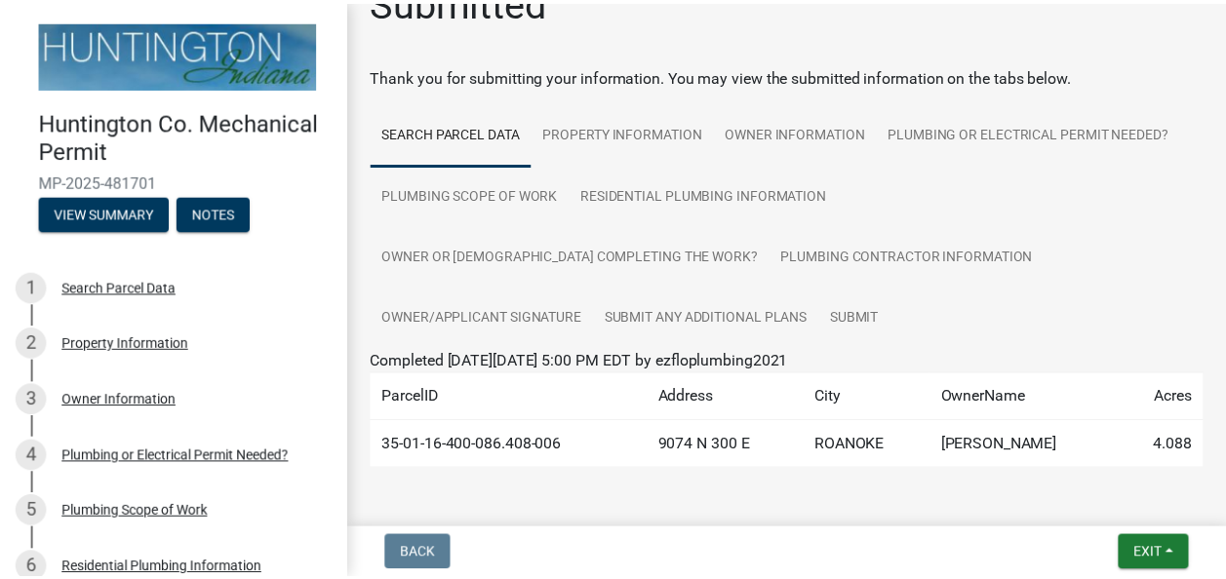
scroll to position [46, 0]
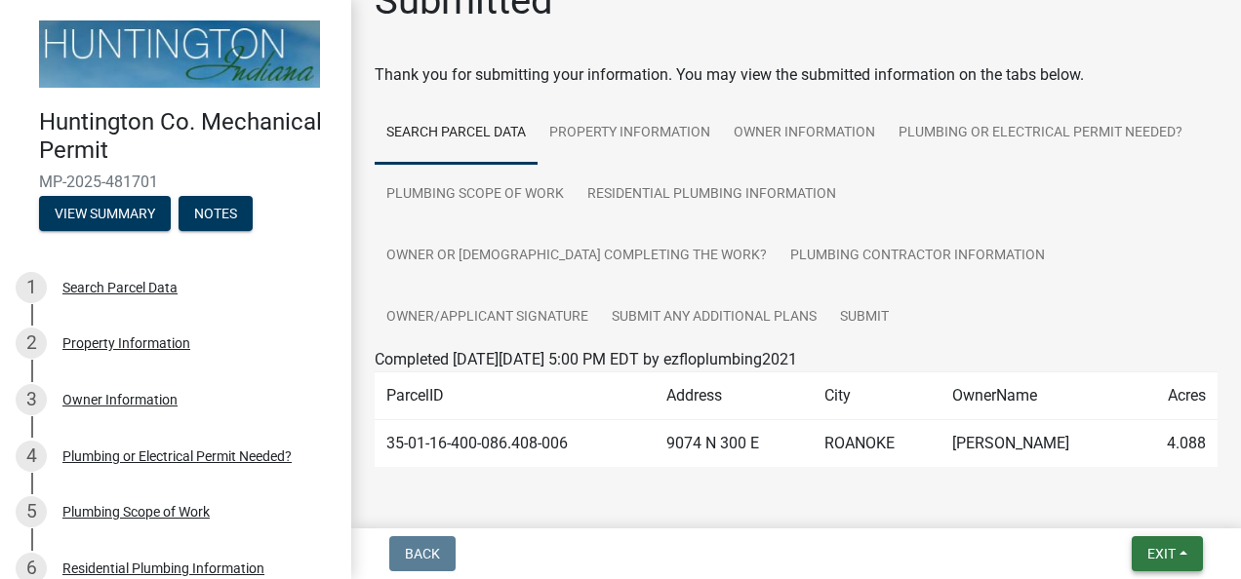
click at [1163, 562] on span "Exit" at bounding box center [1161, 554] width 28 height 16
click at [1134, 503] on button "Save & Exit" at bounding box center [1125, 503] width 156 height 47
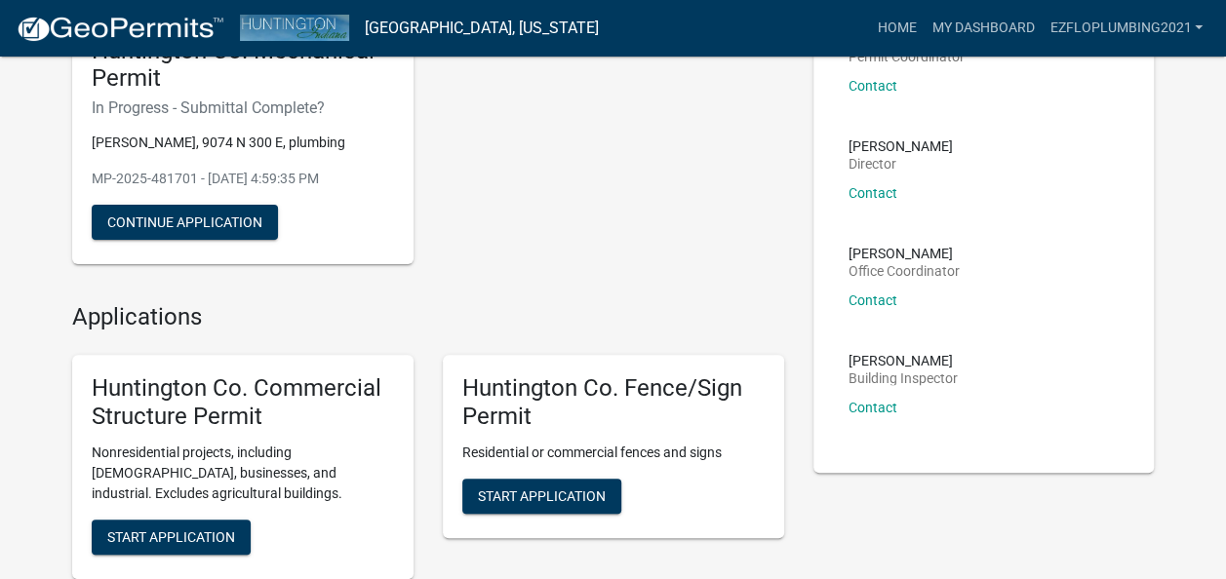
scroll to position [195, 0]
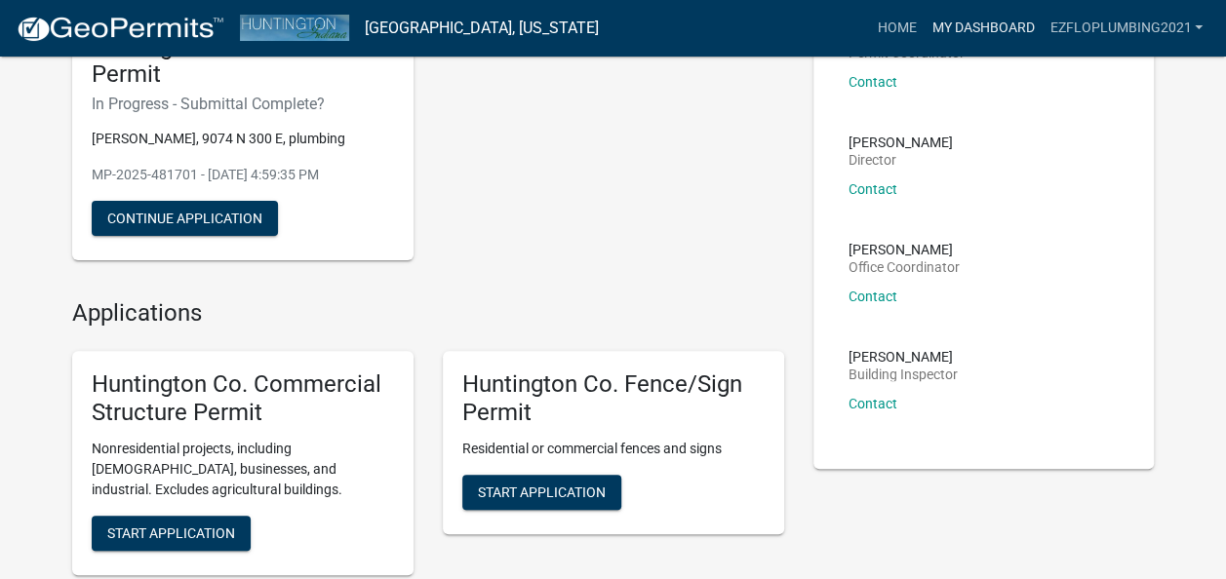
click at [979, 26] on link "My Dashboard" at bounding box center [983, 28] width 118 height 37
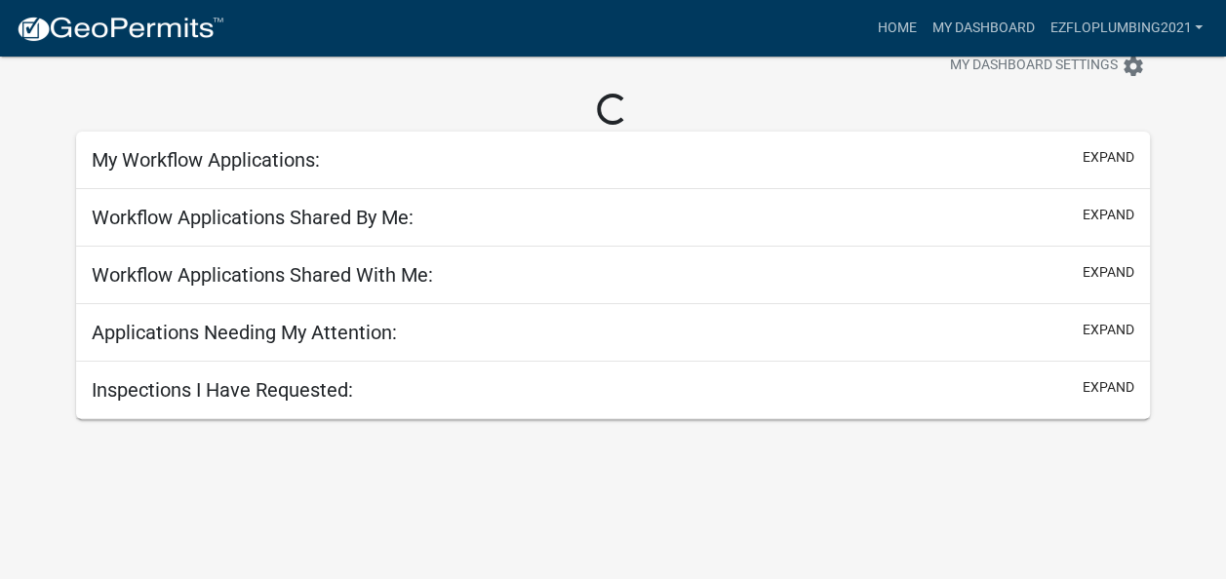
scroll to position [57, 0]
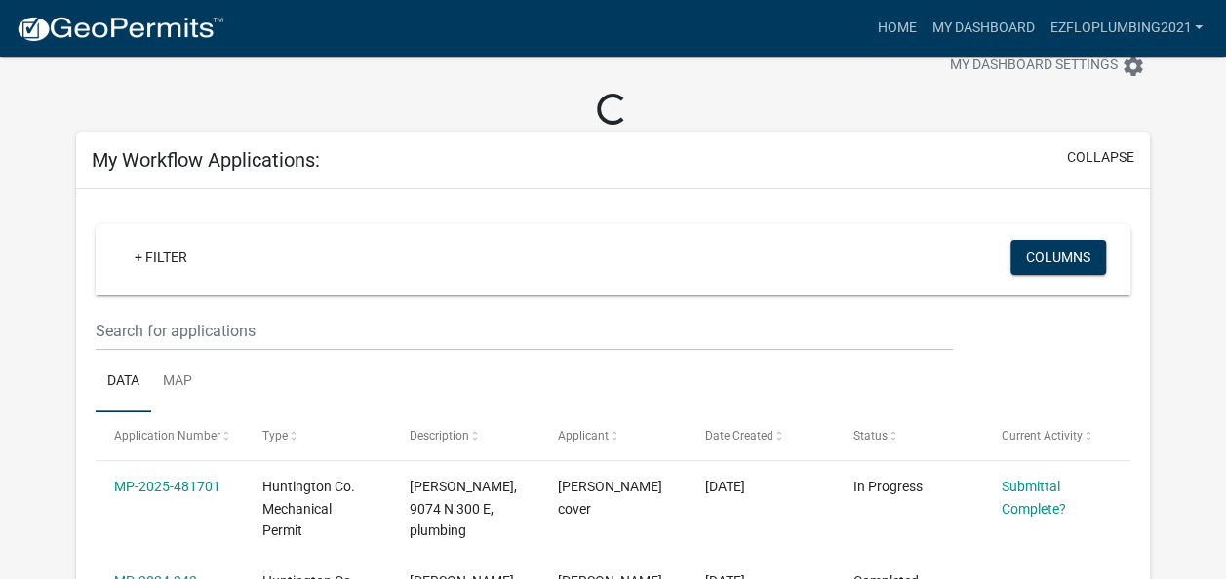
scroll to position [252, 0]
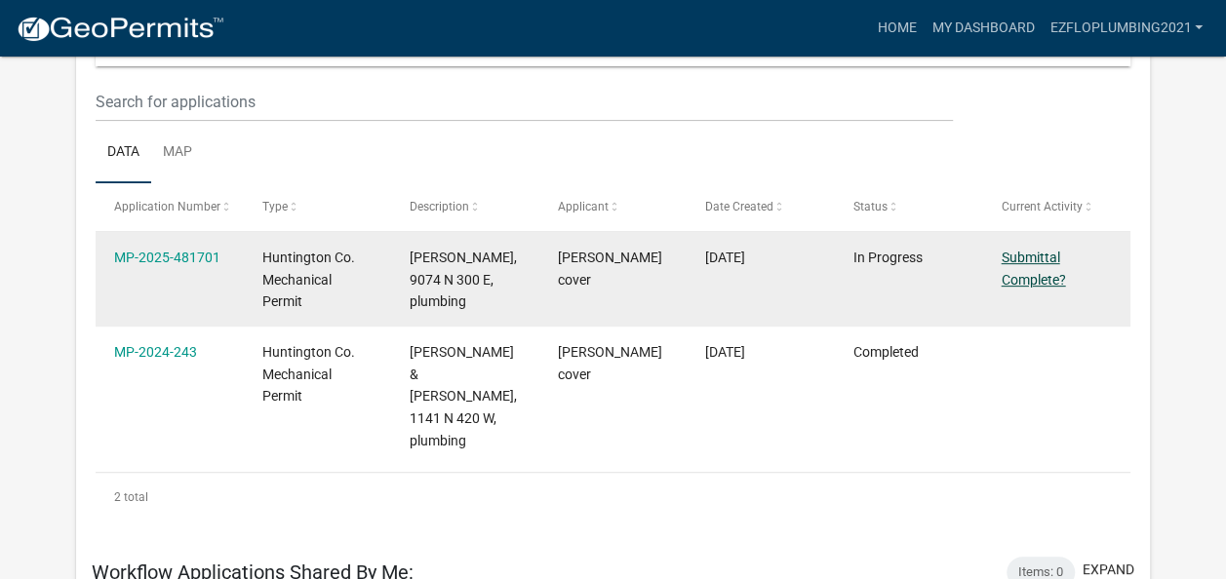
click at [1036, 259] on link "Submittal Complete?" at bounding box center [1033, 269] width 64 height 38
